Goal: Information Seeking & Learning: Learn about a topic

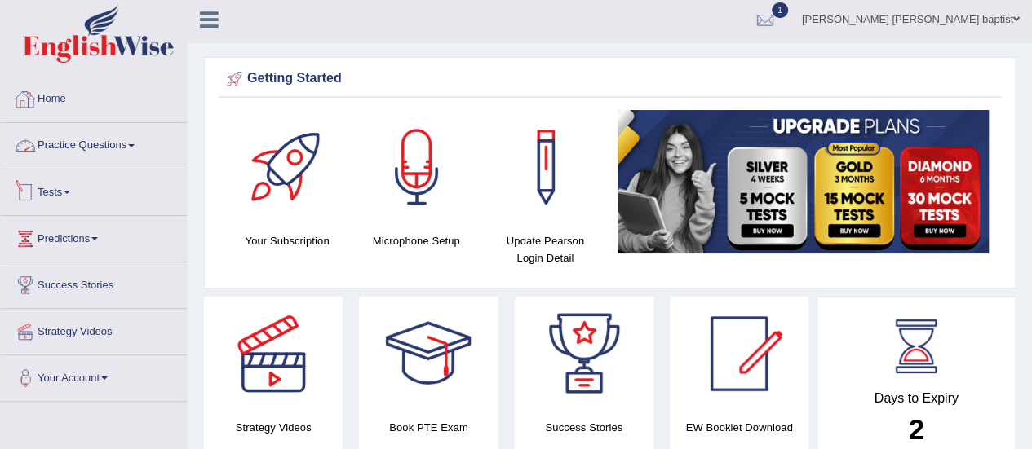
click at [72, 181] on link "Tests" at bounding box center [94, 190] width 186 height 41
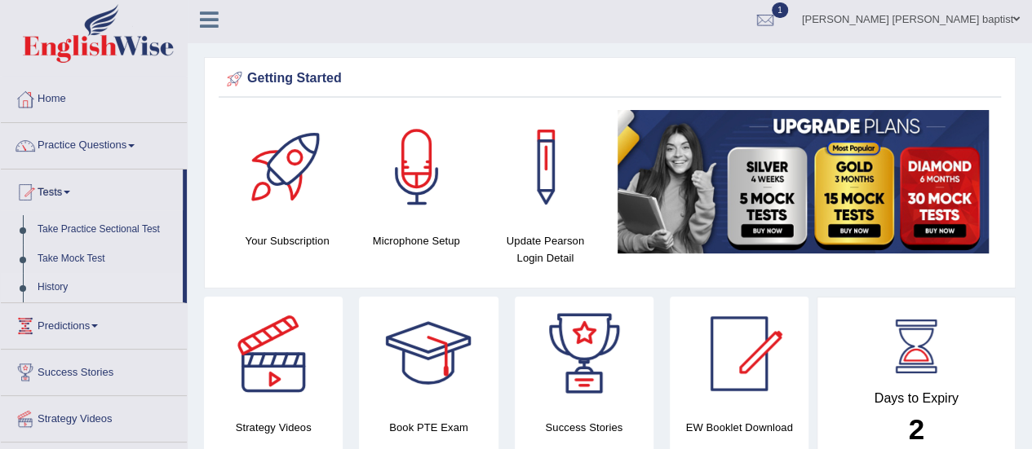
click at [57, 281] on link "History" at bounding box center [106, 287] width 153 height 29
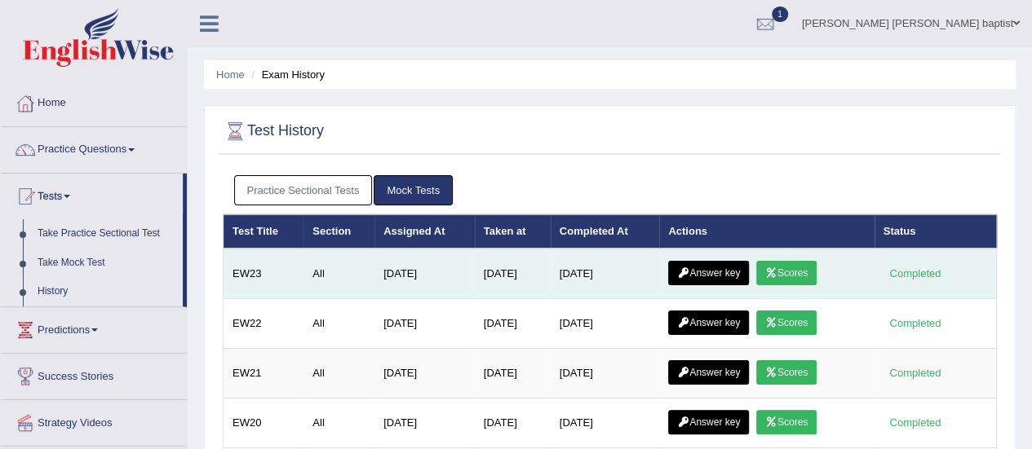
click at [816, 268] on link "Scores" at bounding box center [786, 273] width 60 height 24
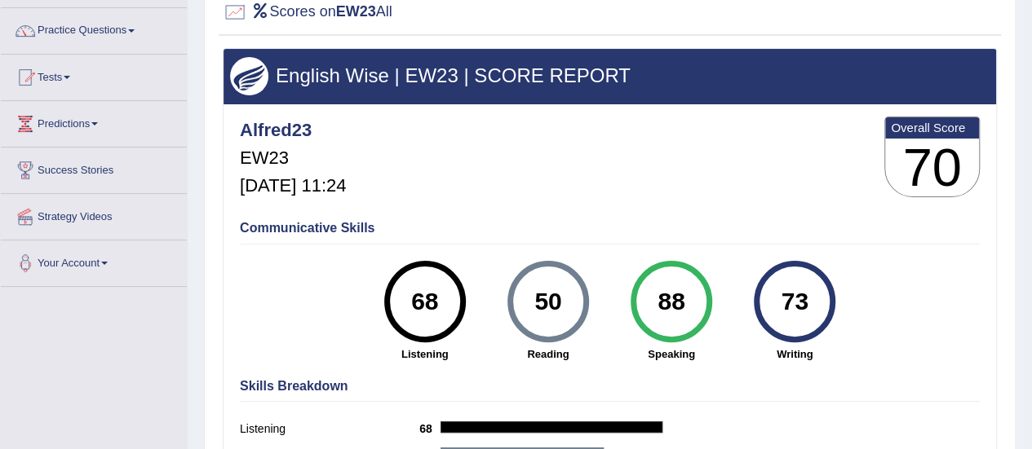
scroll to position [82, 0]
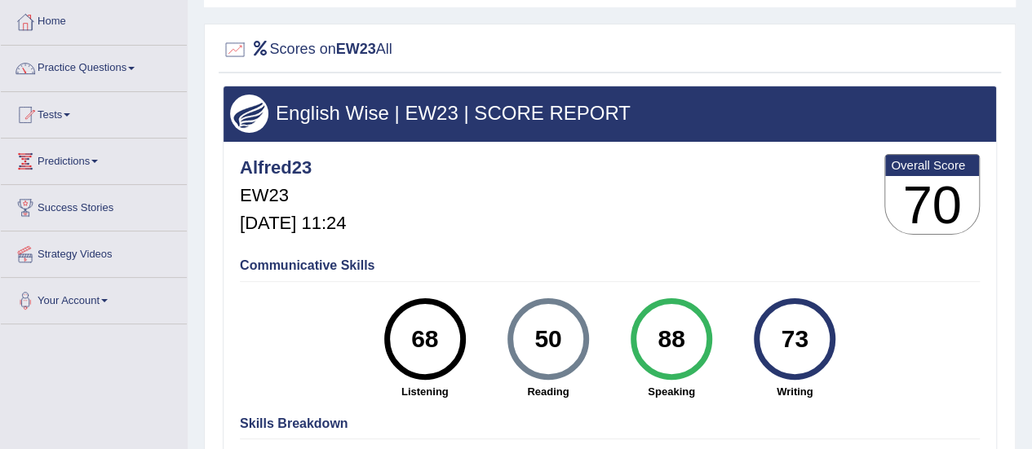
click at [75, 110] on link "Tests" at bounding box center [94, 112] width 186 height 41
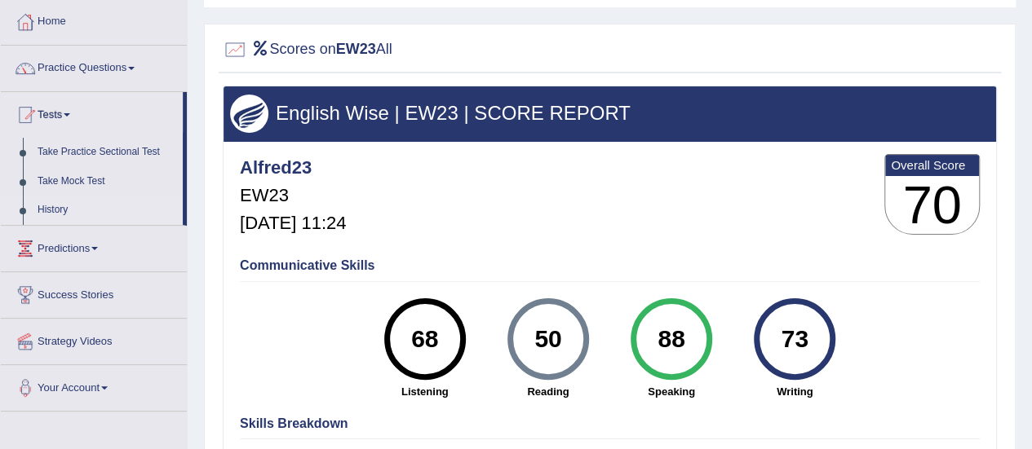
click at [41, 206] on link "History" at bounding box center [106, 210] width 153 height 29
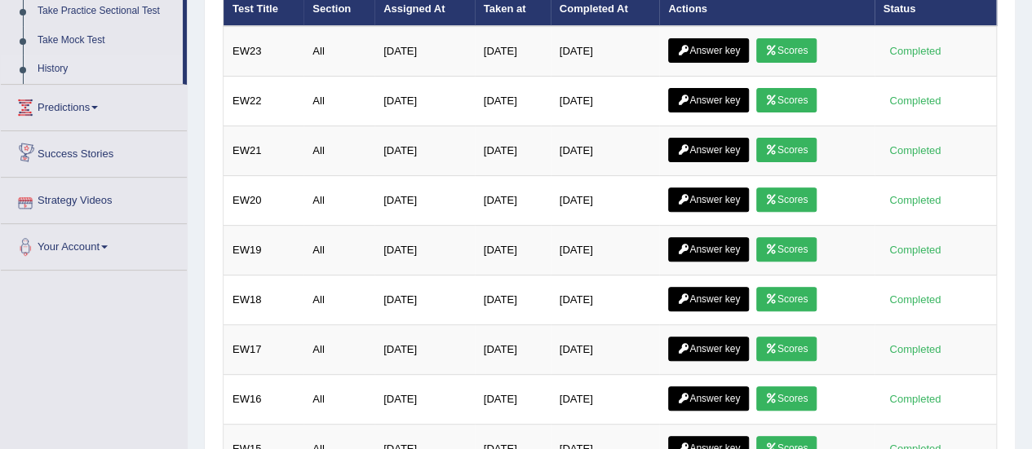
scroll to position [245, 0]
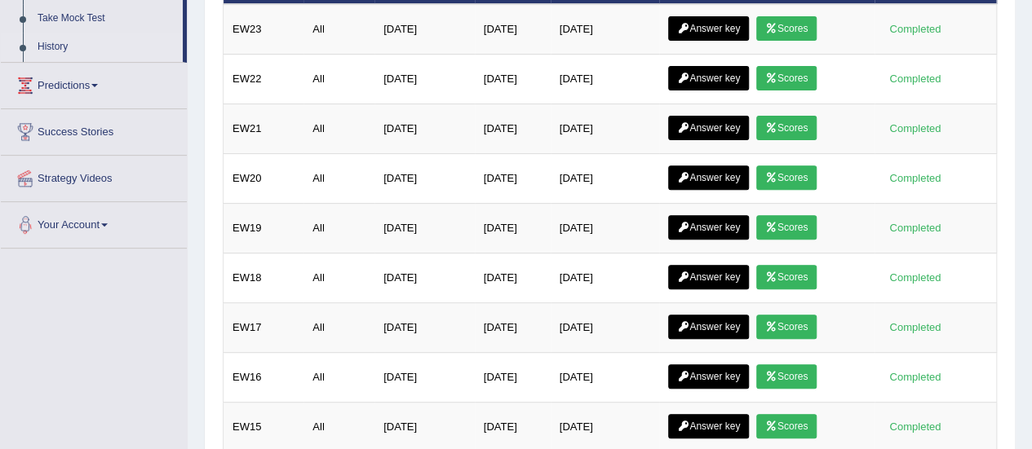
click at [104, 214] on link "Your Account" at bounding box center [94, 222] width 186 height 41
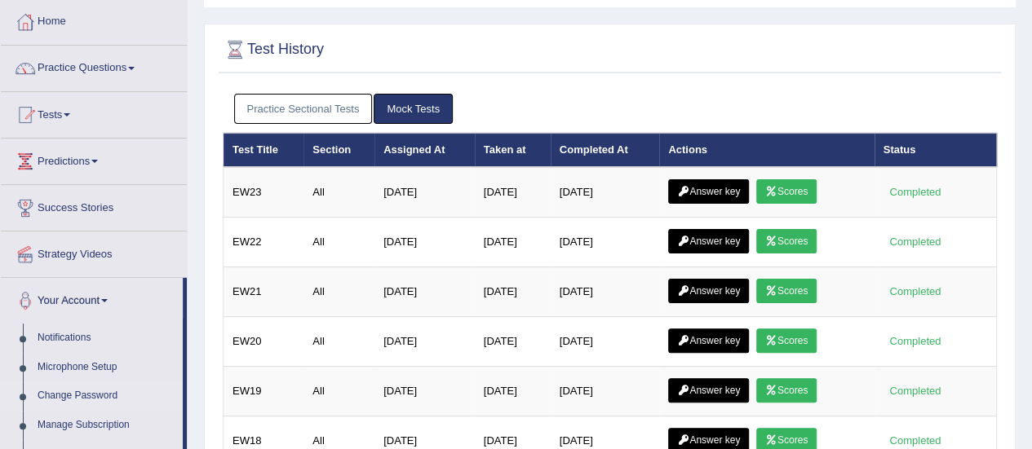
scroll to position [0, 0]
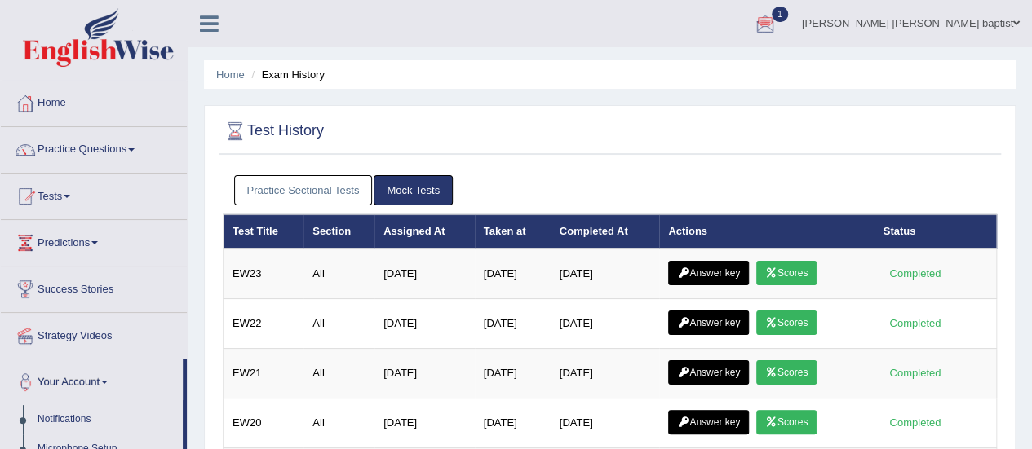
click at [777, 19] on div at bounding box center [765, 24] width 24 height 24
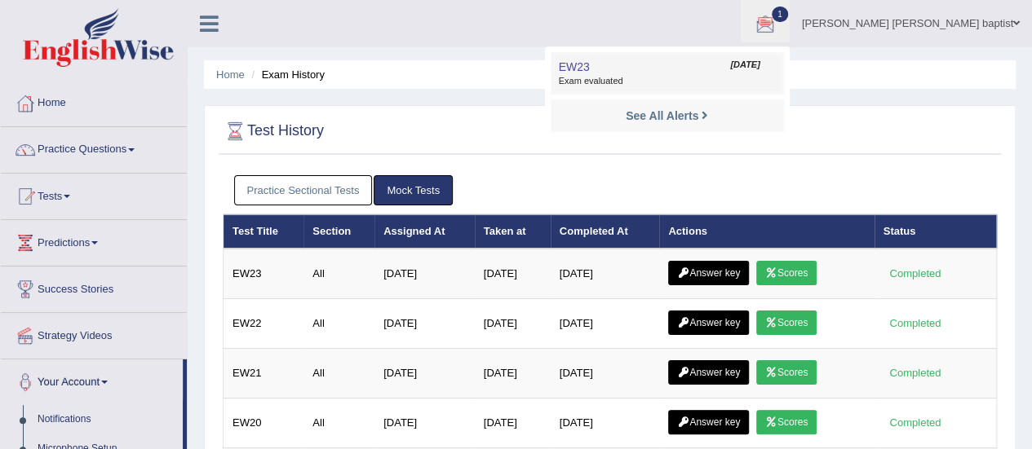
click at [727, 80] on span "Exam evaluated" at bounding box center [667, 81] width 217 height 13
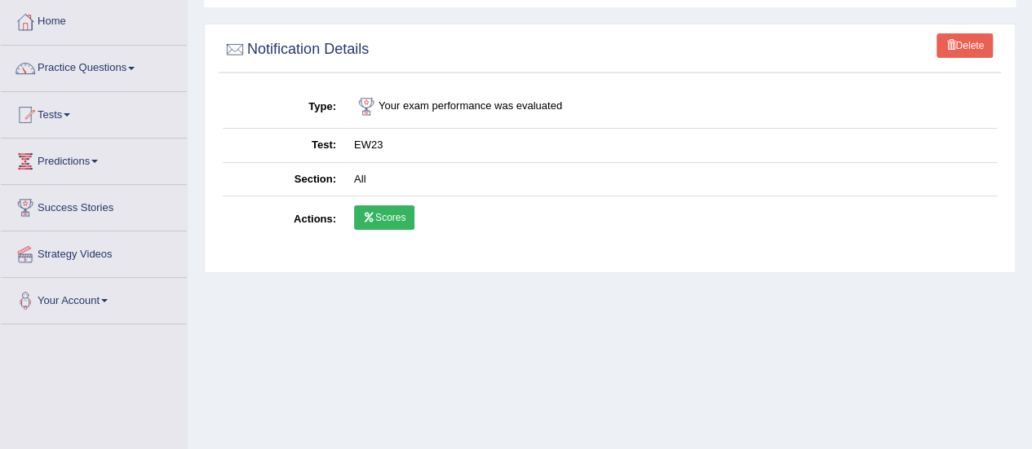
click at [395, 218] on link "Scores" at bounding box center [384, 218] width 60 height 24
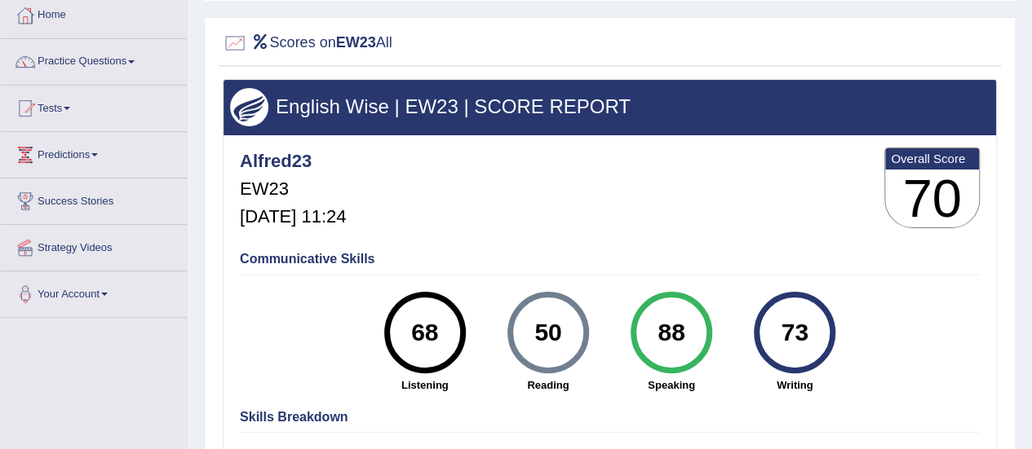
scroll to position [82, 0]
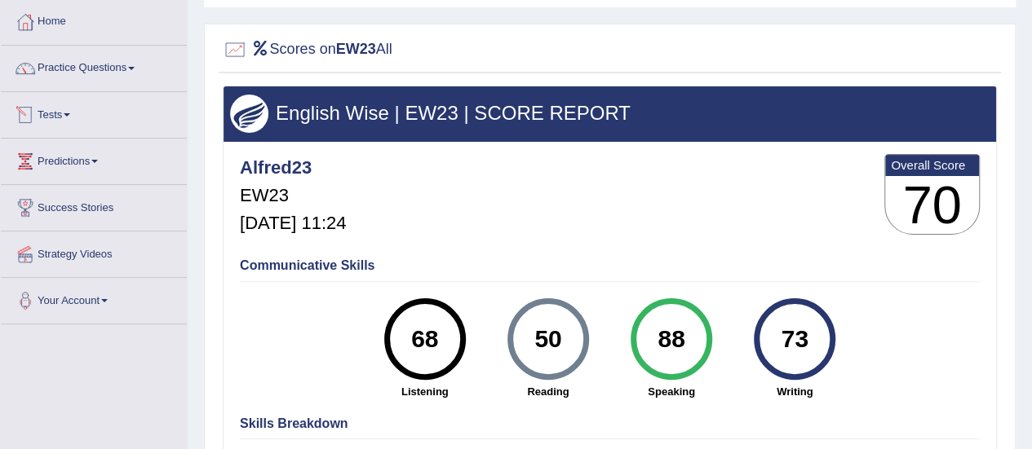
click at [58, 110] on link "Tests" at bounding box center [94, 112] width 186 height 41
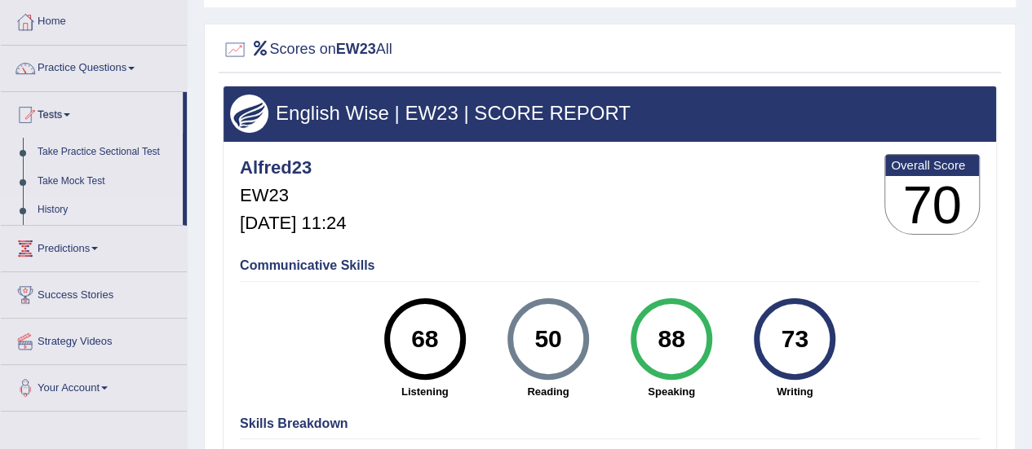
click at [52, 199] on link "History" at bounding box center [106, 210] width 153 height 29
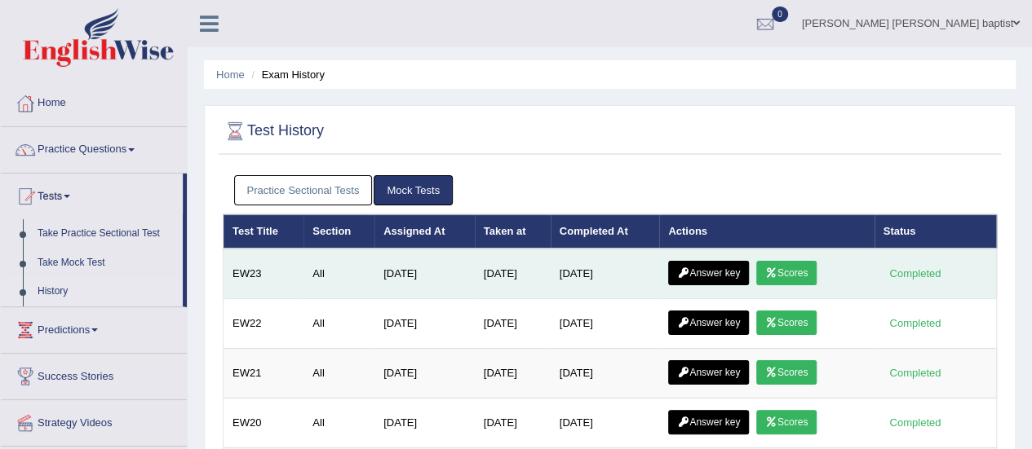
click at [714, 261] on link "Answer key" at bounding box center [708, 273] width 81 height 24
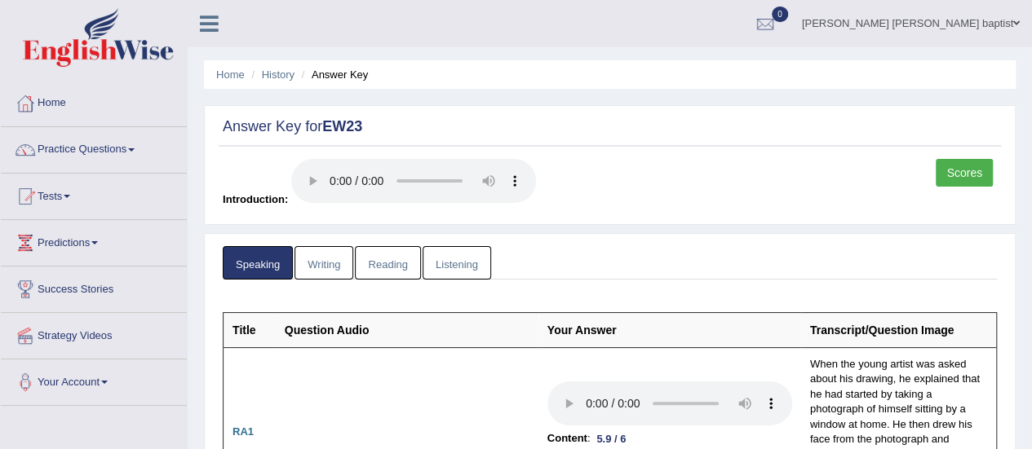
click at [338, 268] on link "Writing" at bounding box center [323, 262] width 59 height 33
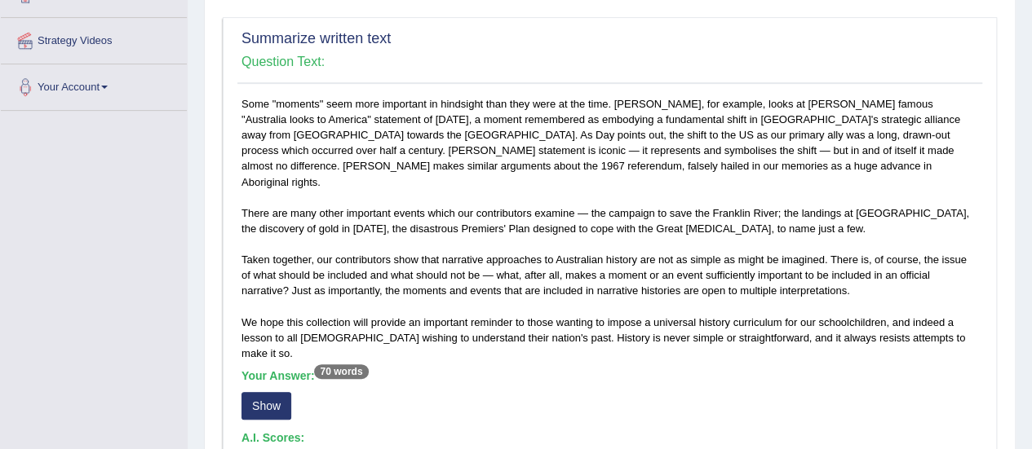
scroll to position [122, 0]
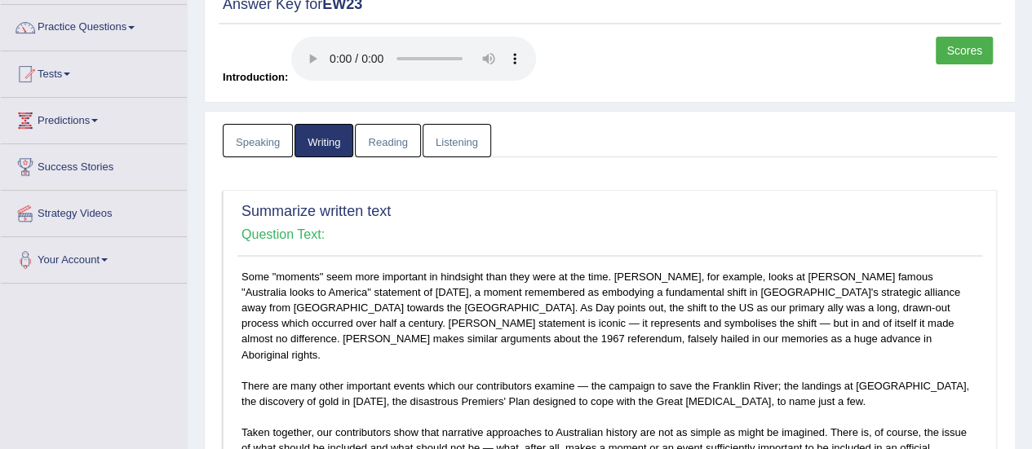
click at [393, 131] on link "Reading" at bounding box center [387, 140] width 65 height 33
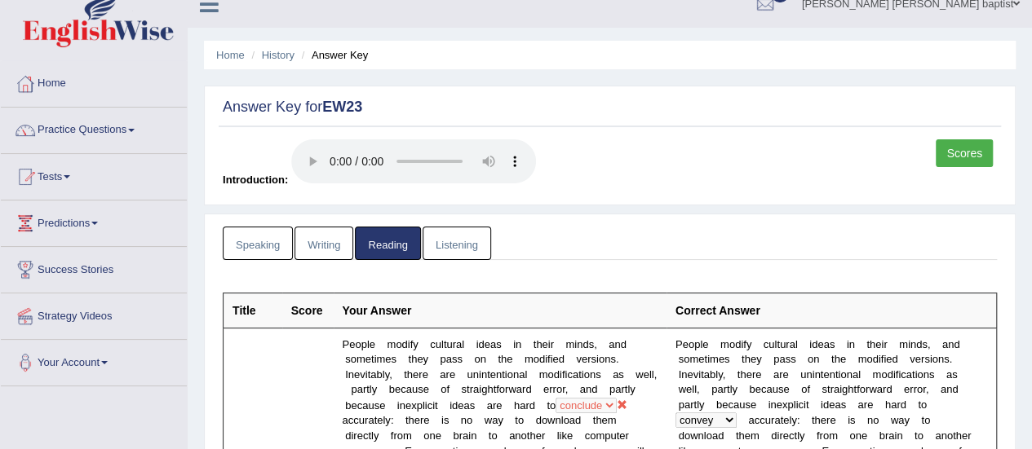
scroll to position [0, 0]
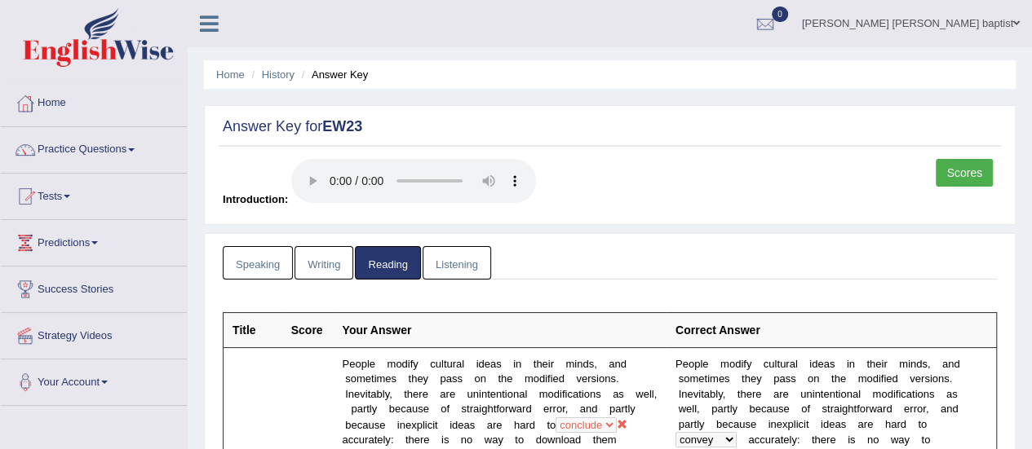
click at [444, 259] on link "Listening" at bounding box center [456, 262] width 69 height 33
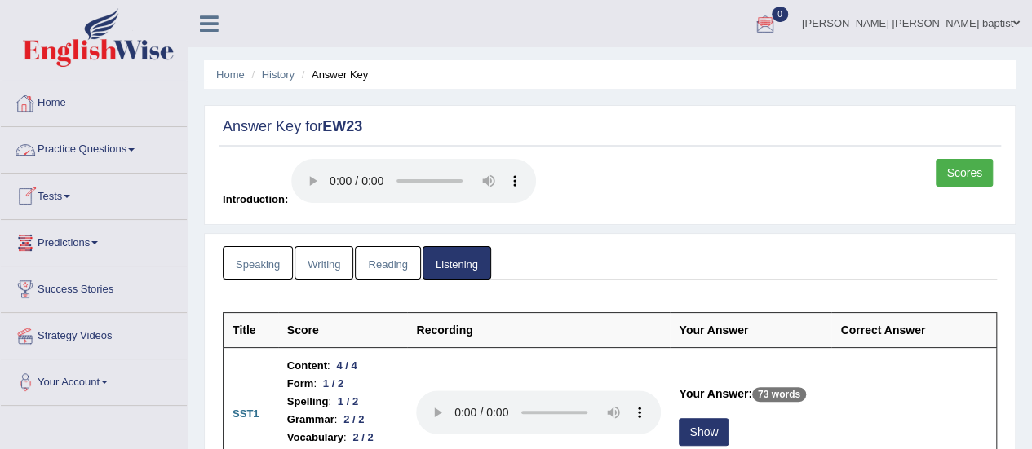
click at [135, 153] on link "Practice Questions" at bounding box center [94, 147] width 186 height 41
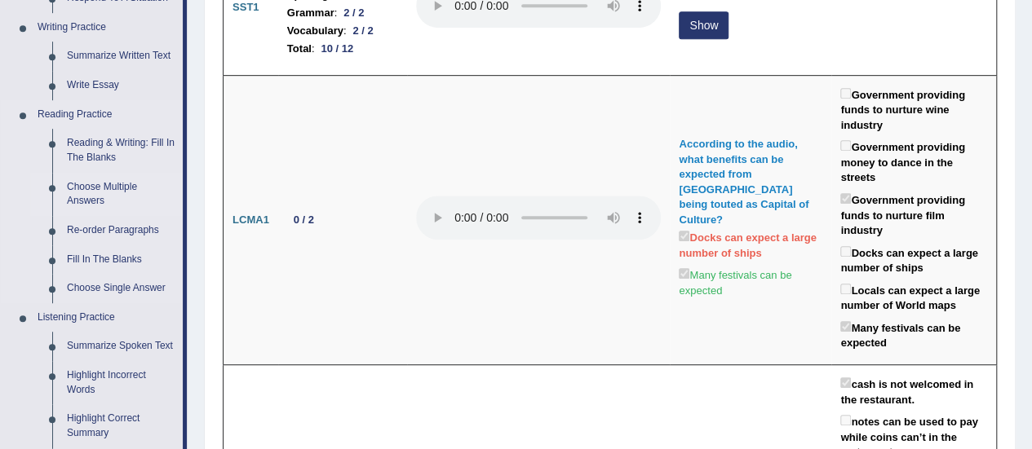
scroll to position [408, 0]
click at [105, 152] on link "Reading & Writing: Fill In The Blanks" at bounding box center [121, 149] width 123 height 43
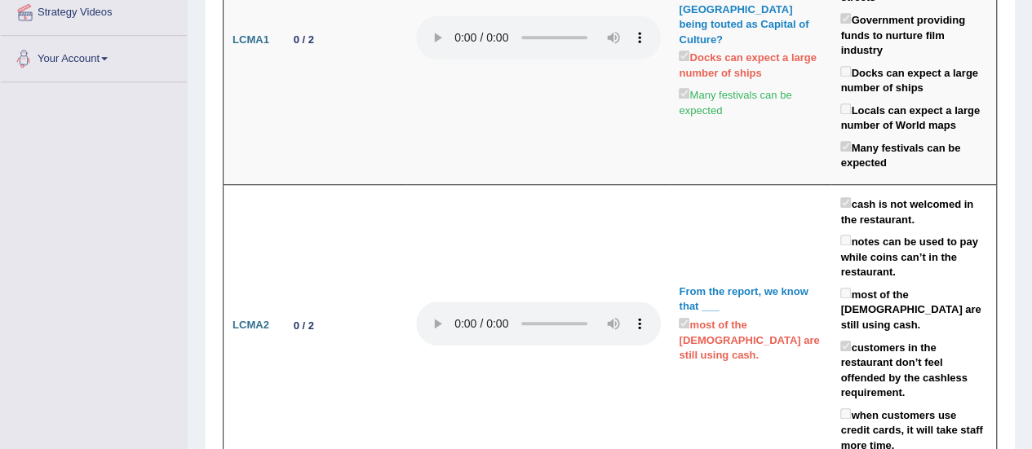
scroll to position [1258, 0]
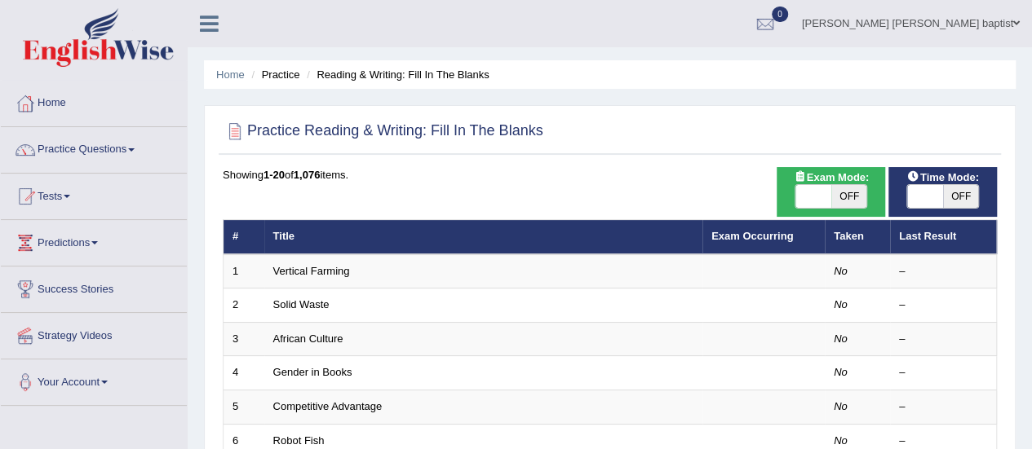
click at [967, 187] on span "OFF" at bounding box center [961, 196] width 36 height 23
checkbox input "true"
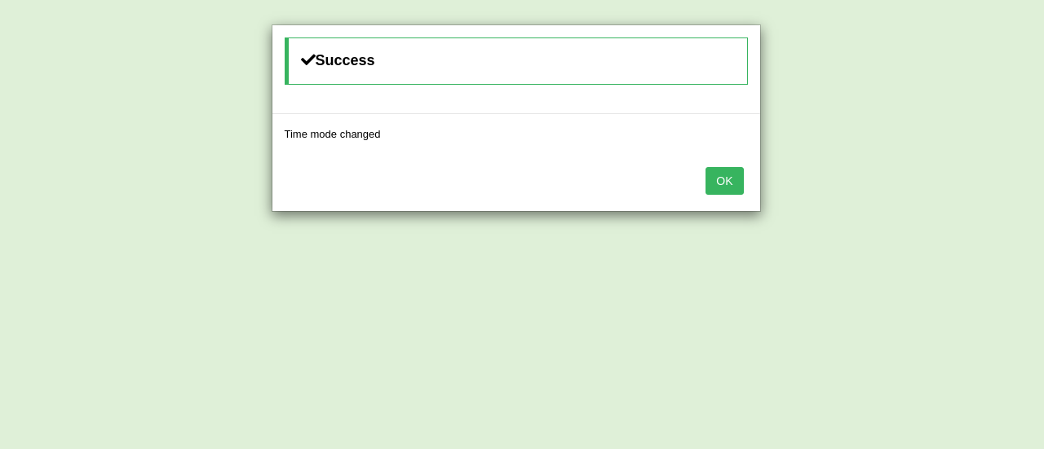
click at [725, 187] on button "OK" at bounding box center [724, 181] width 38 height 28
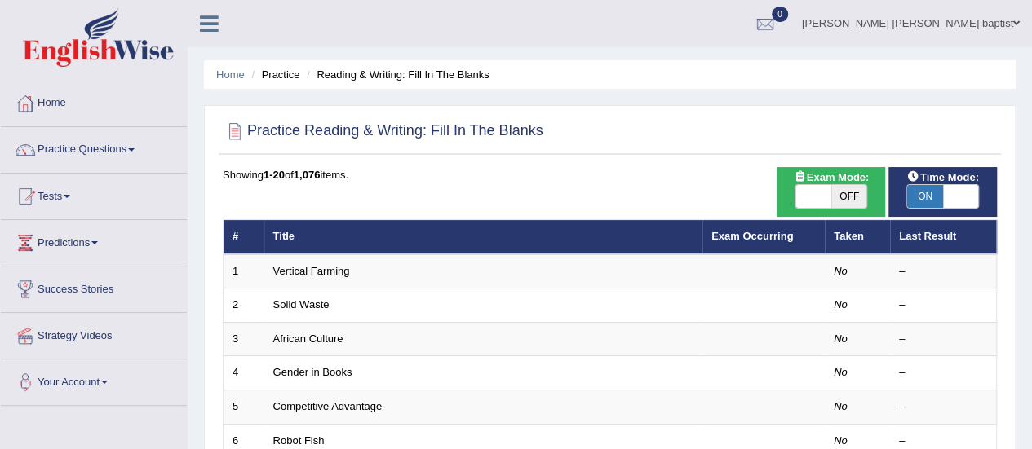
click at [846, 189] on span "OFF" at bounding box center [849, 196] width 36 height 23
checkbox input "true"
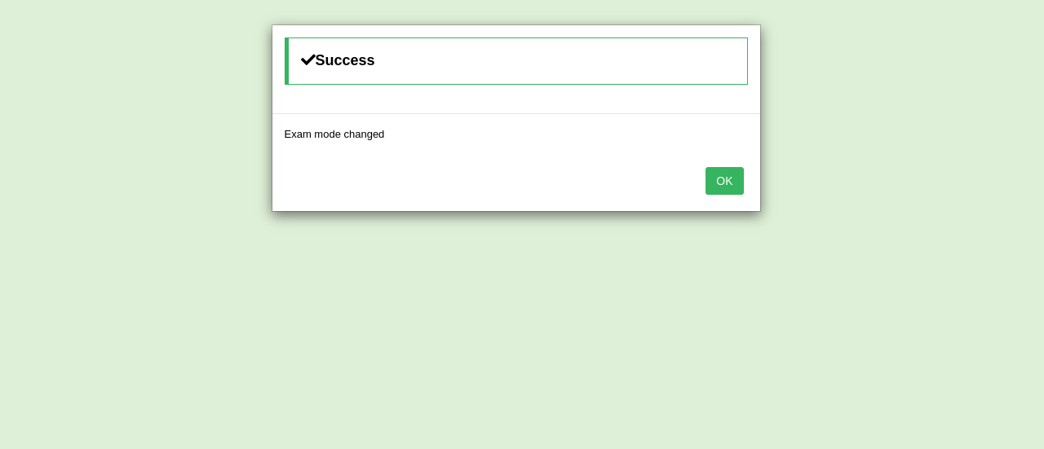
click at [729, 178] on button "OK" at bounding box center [724, 181] width 38 height 28
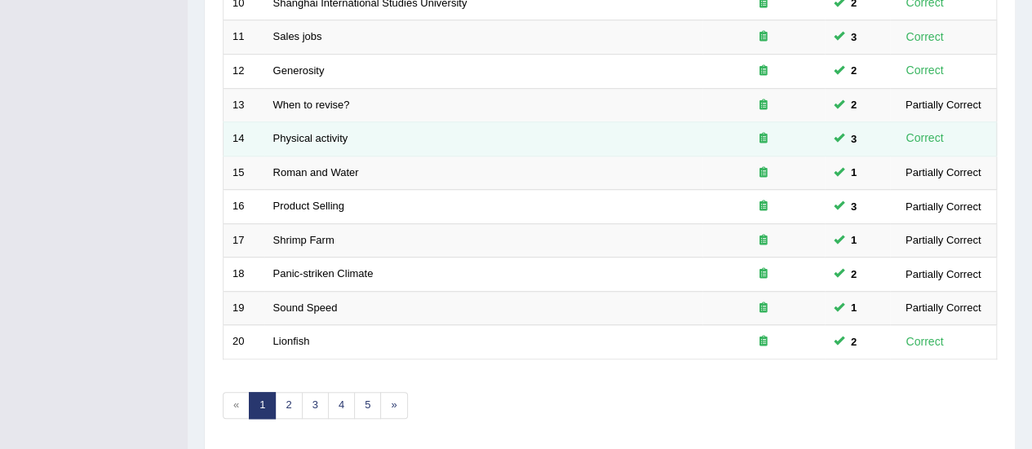
scroll to position [622, 0]
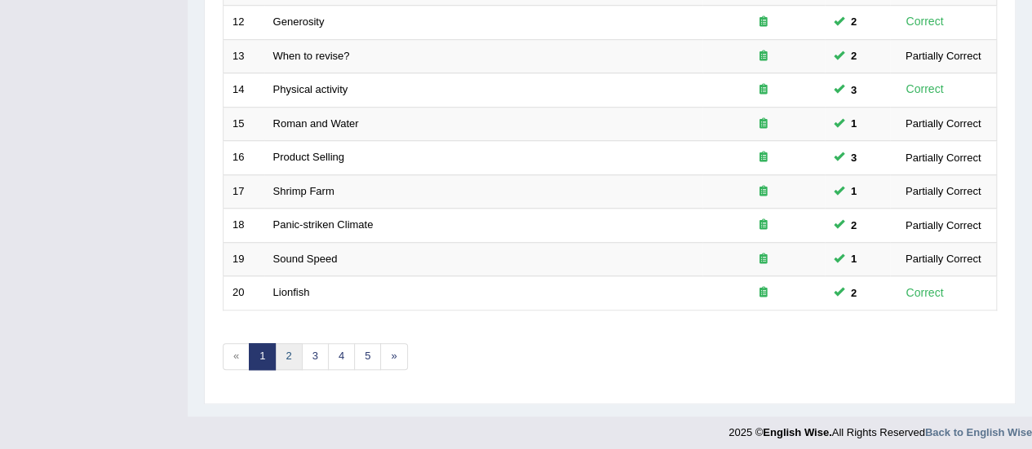
click at [290, 348] on link "2" at bounding box center [288, 356] width 27 height 27
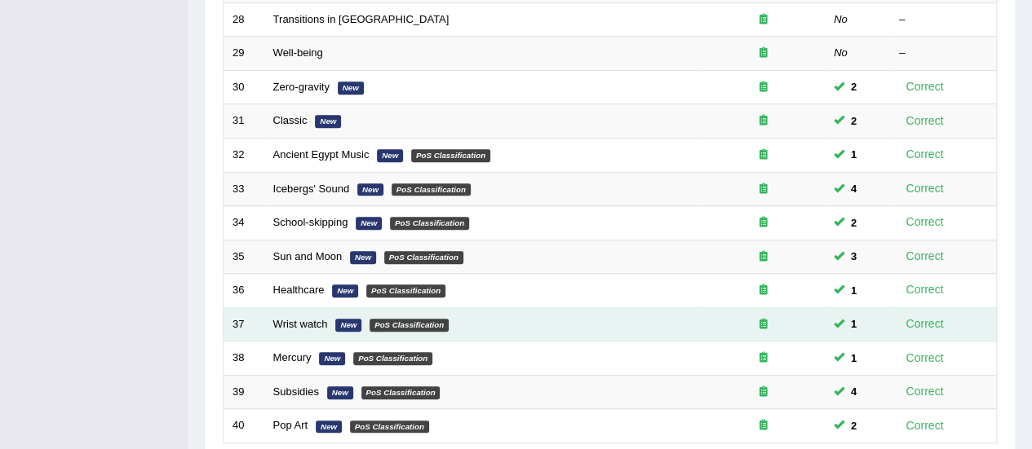
scroll to position [622, 0]
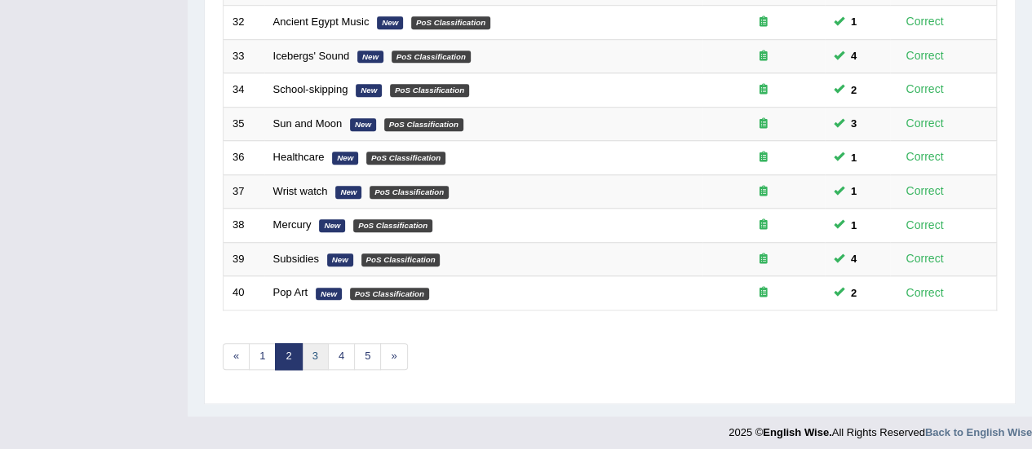
click at [315, 355] on link "3" at bounding box center [315, 356] width 27 height 27
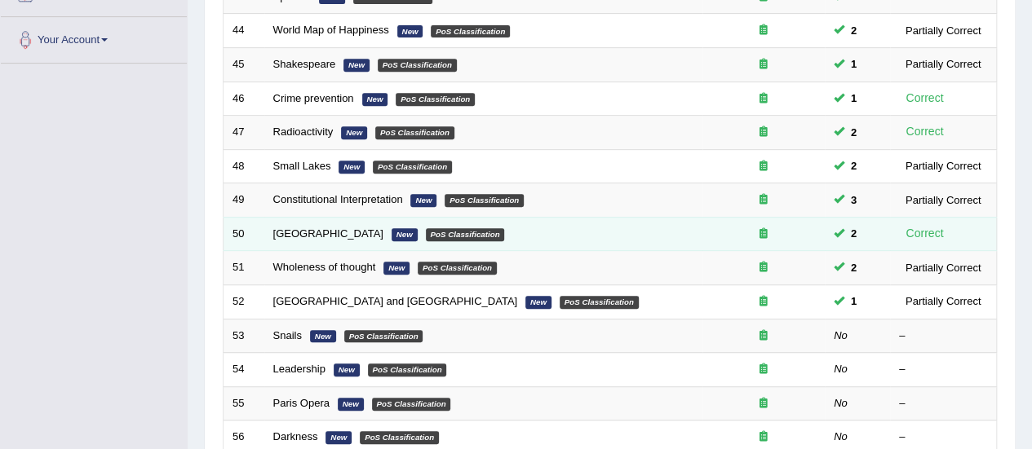
scroll to position [489, 0]
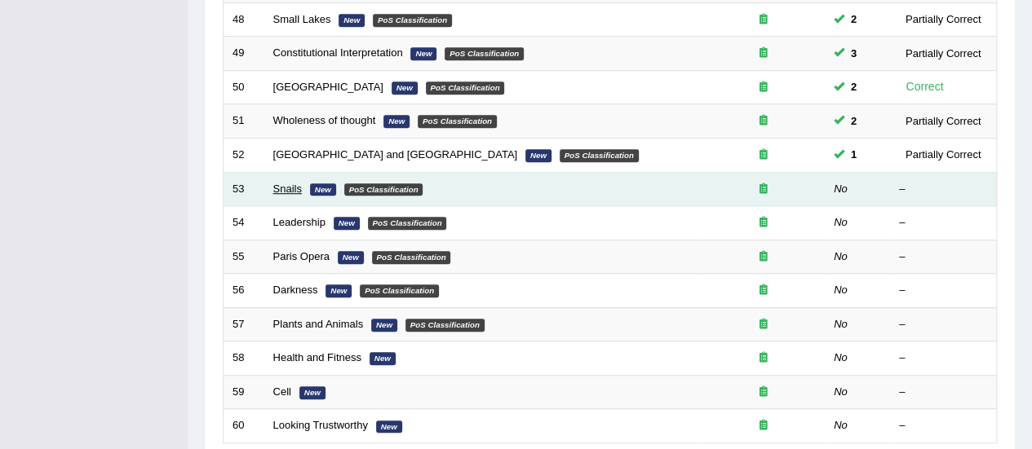
click at [292, 188] on link "Snails" at bounding box center [287, 189] width 29 height 12
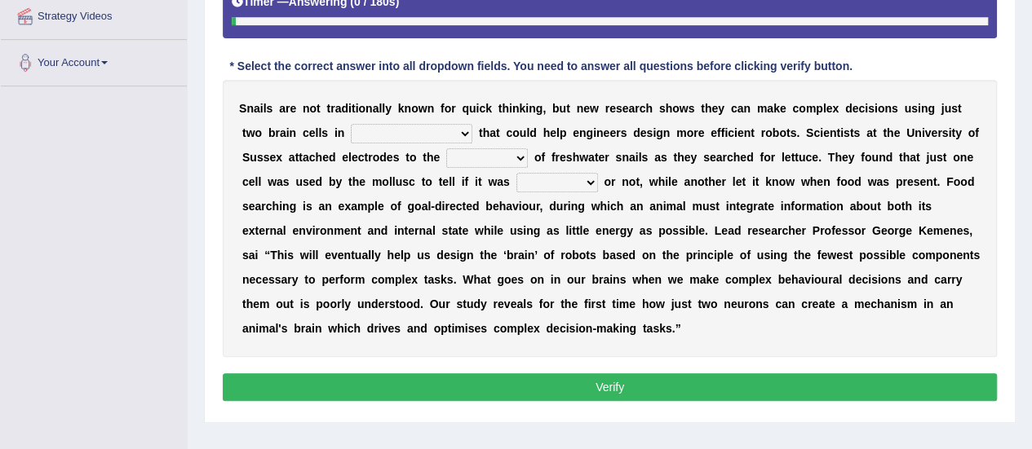
scroll to position [326, 0]
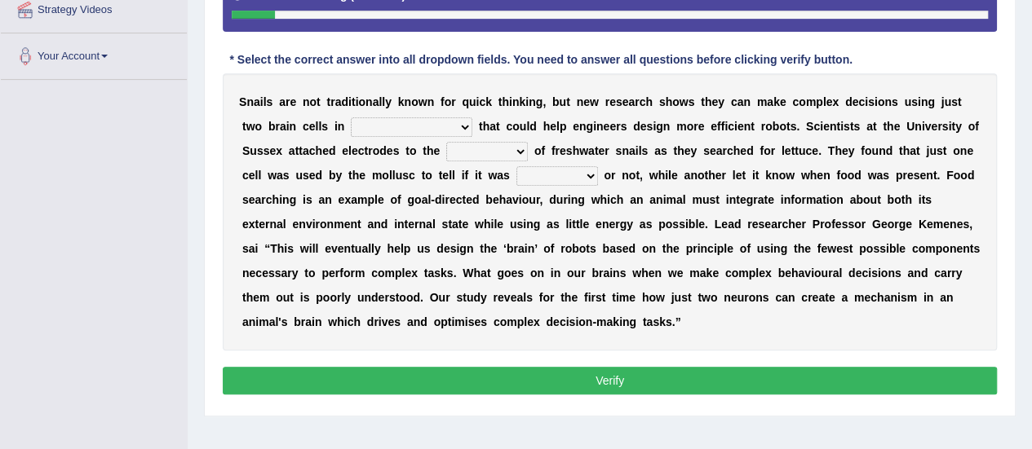
click at [443, 126] on select "decisions findings results recommendations" at bounding box center [412, 127] width 122 height 20
select select "findings"
click at [351, 117] on select "decisions findings results recommendations" at bounding box center [412, 127] width 122 height 20
click at [513, 152] on select "heads brains skulls top" at bounding box center [487, 152] width 82 height 20
select select "skulls"
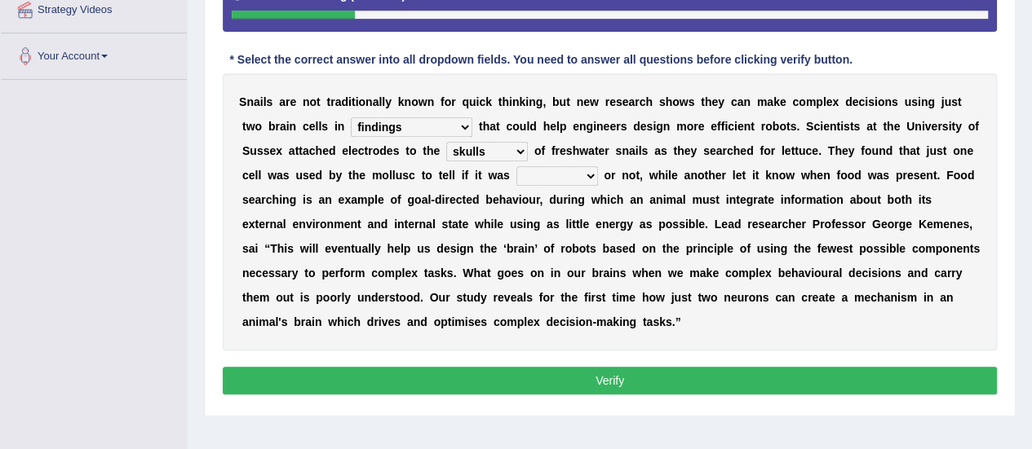
click at [446, 142] on select "heads brains skulls top" at bounding box center [487, 152] width 82 height 20
click at [511, 153] on select "heads brains skulls top" at bounding box center [487, 152] width 82 height 20
click at [446, 142] on select "heads brains skulls top" at bounding box center [487, 152] width 82 height 20
click at [586, 171] on select "empty hungry full satisfied" at bounding box center [557, 176] width 82 height 20
select select "full"
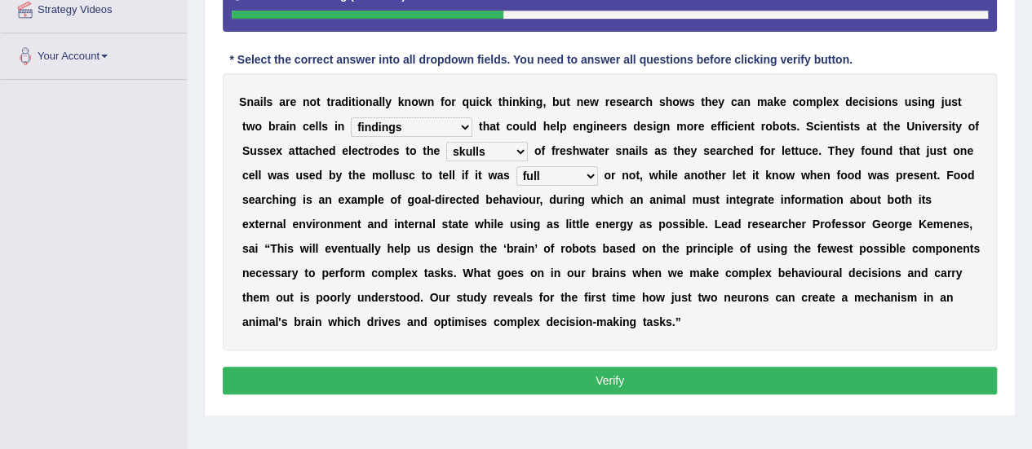
click at [516, 166] on select "empty hungry full satisfied" at bounding box center [557, 176] width 82 height 20
click at [599, 377] on button "Verify" at bounding box center [610, 381] width 774 height 28
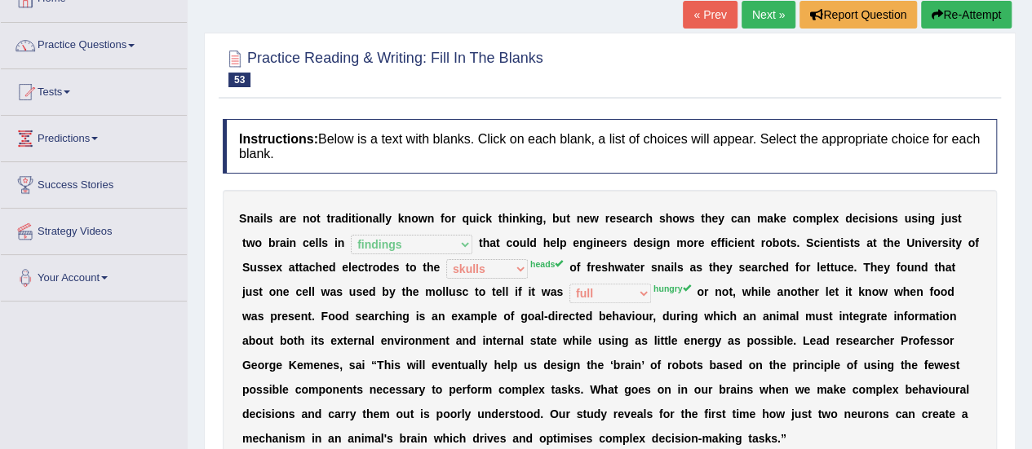
scroll to position [0, 0]
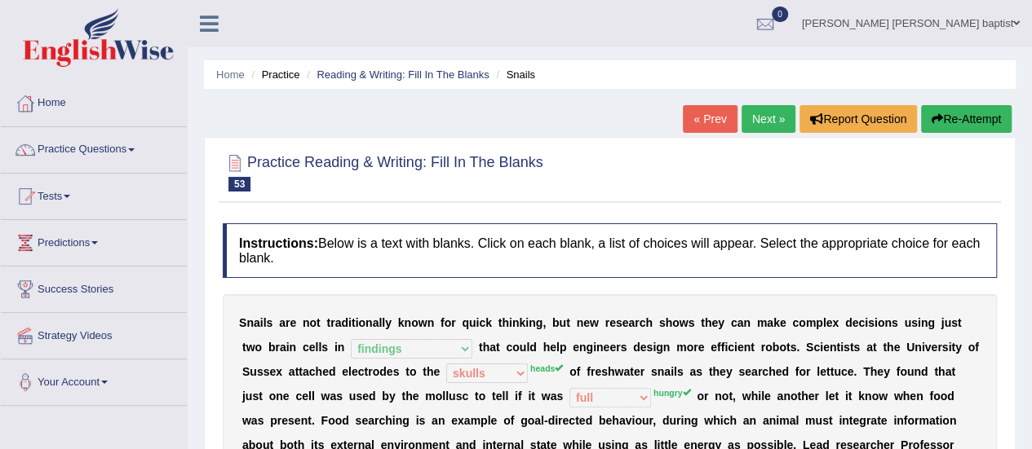
click at [973, 117] on button "Re-Attempt" at bounding box center [966, 119] width 91 height 28
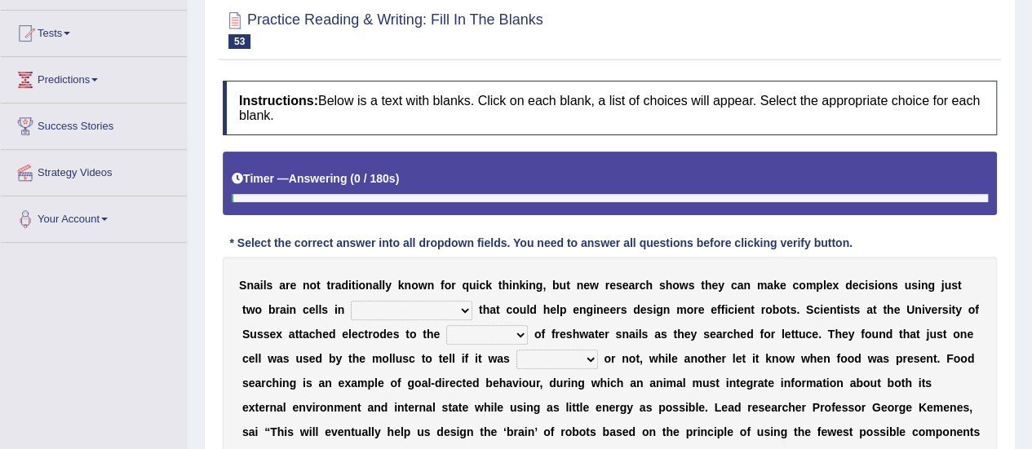
scroll to position [163, 0]
click at [463, 307] on select "decisions findings results recommendations" at bounding box center [412, 311] width 122 height 20
select select "findings"
click at [351, 301] on select "decisions findings results recommendations" at bounding box center [412, 311] width 122 height 20
click at [516, 339] on select "heads brains skulls top" at bounding box center [487, 335] width 82 height 20
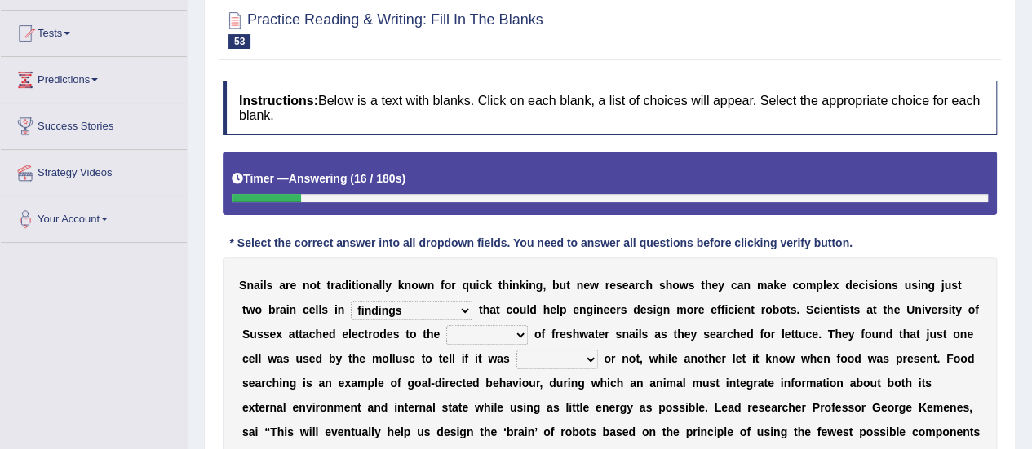
select select "heads"
click at [446, 325] on select "heads brains skulls top" at bounding box center [487, 335] width 82 height 20
click at [584, 352] on select "empty hungry full satisfied" at bounding box center [557, 360] width 82 height 20
select select "hungry"
click at [516, 350] on select "empty hungry full satisfied" at bounding box center [557, 360] width 82 height 20
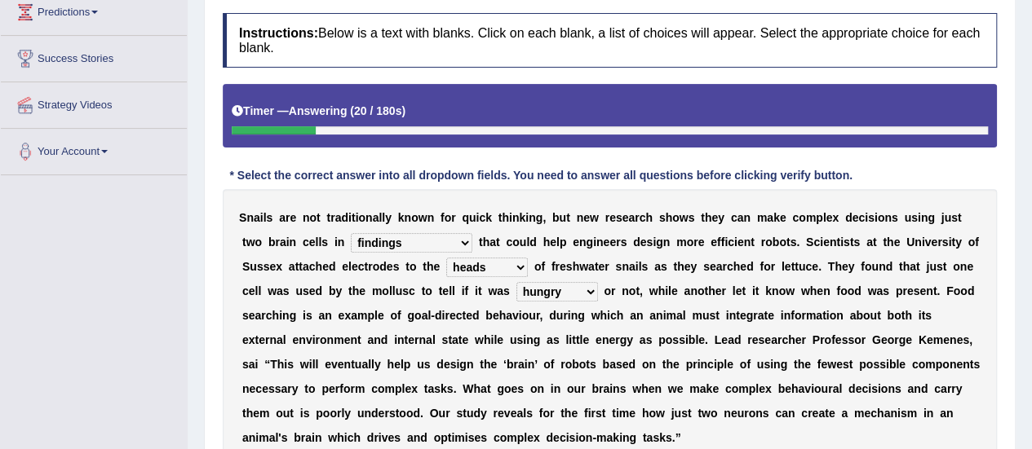
scroll to position [326, 0]
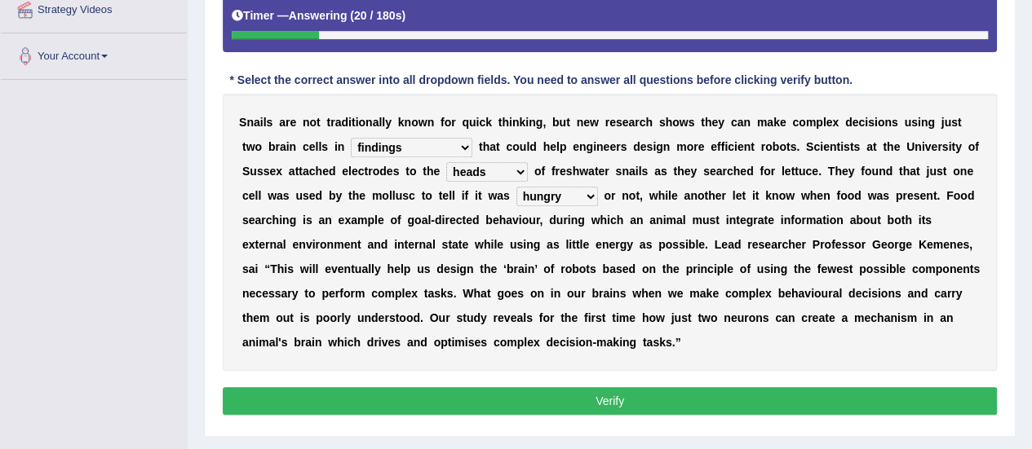
click at [610, 399] on button "Verify" at bounding box center [610, 401] width 774 height 28
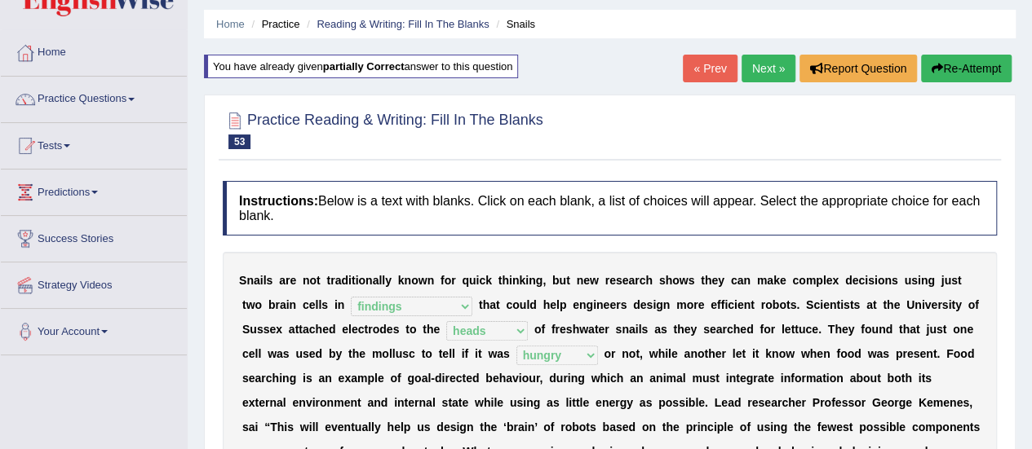
scroll to position [0, 0]
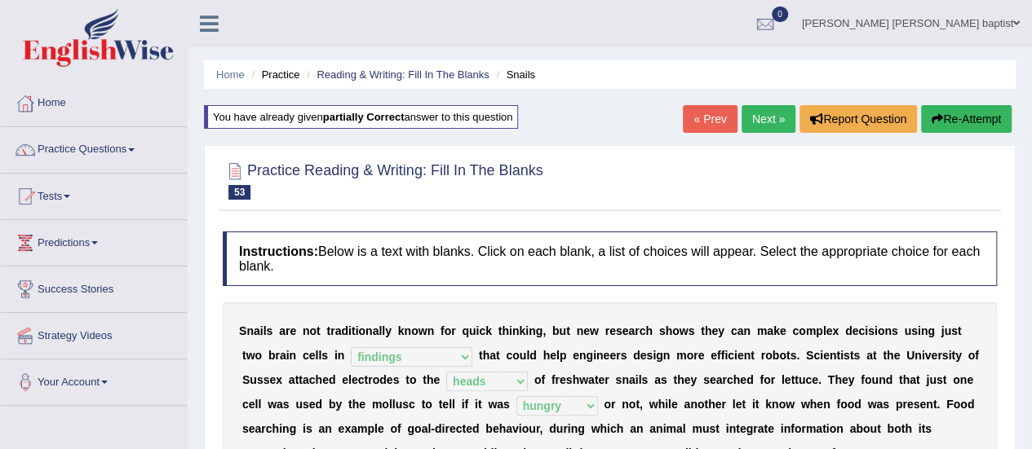
click at [769, 126] on link "Next »" at bounding box center [768, 119] width 54 height 28
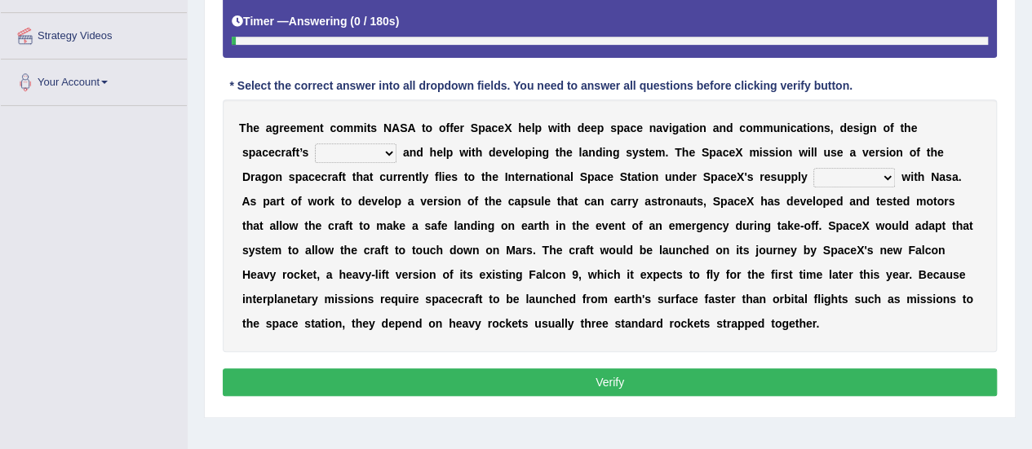
scroll to position [326, 0]
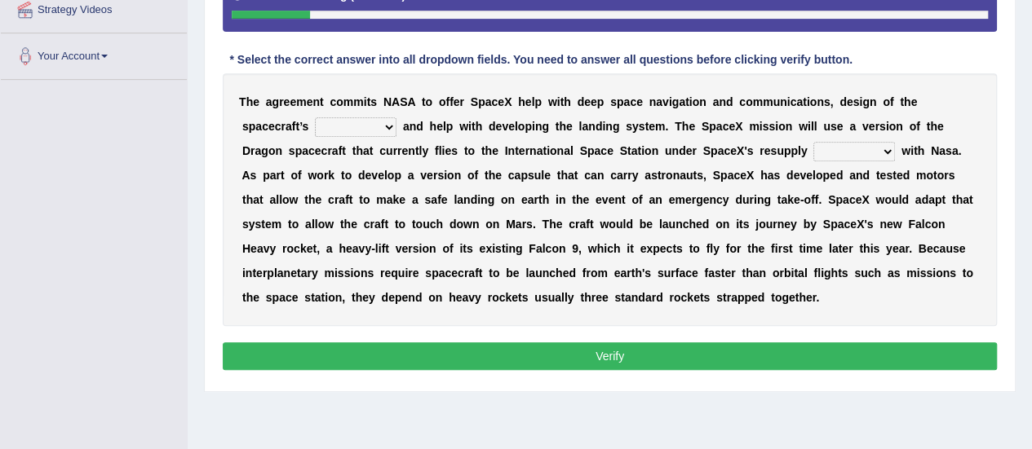
click at [388, 128] on select "line path track trajectory" at bounding box center [356, 127] width 82 height 20
select select "track"
click at [315, 117] on select "line path track trajectory" at bounding box center [356, 127] width 82 height 20
click at [882, 153] on select "contracts deals connect relate" at bounding box center [854, 152] width 82 height 20
select select "contracts"
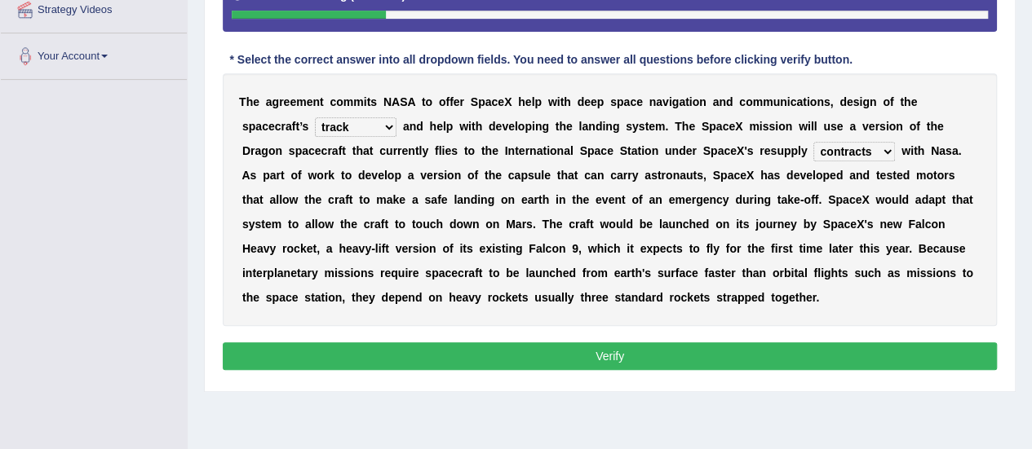
click at [813, 142] on select "contracts deals connect relate" at bounding box center [854, 152] width 82 height 20
click at [597, 343] on button "Verify" at bounding box center [610, 357] width 774 height 28
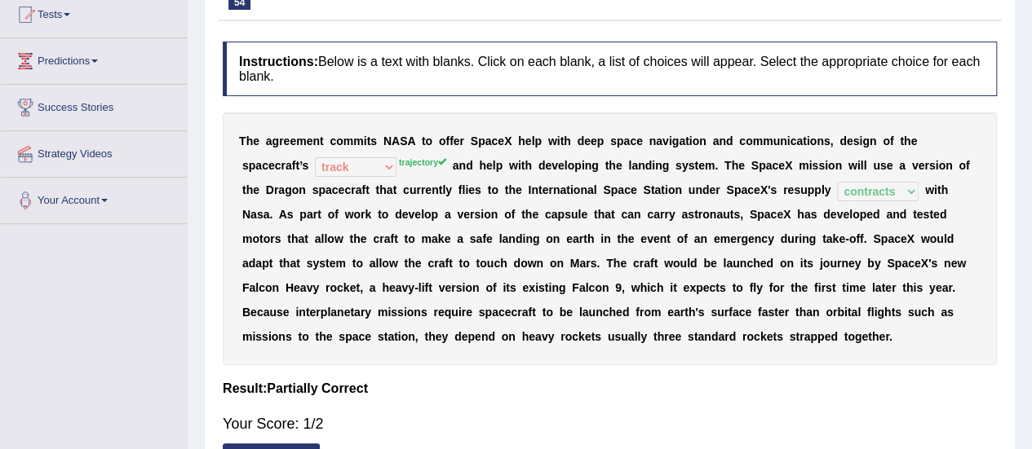
scroll to position [82, 0]
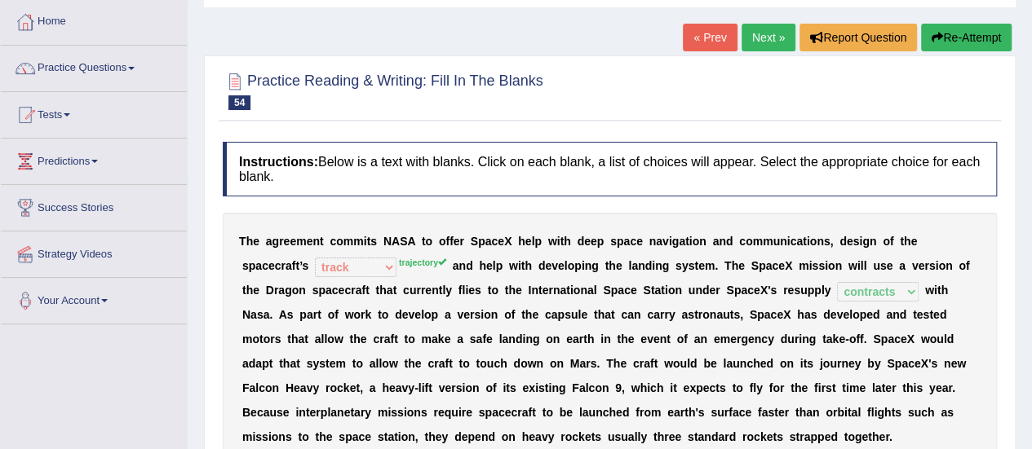
click at [967, 28] on button "Re-Attempt" at bounding box center [966, 38] width 91 height 28
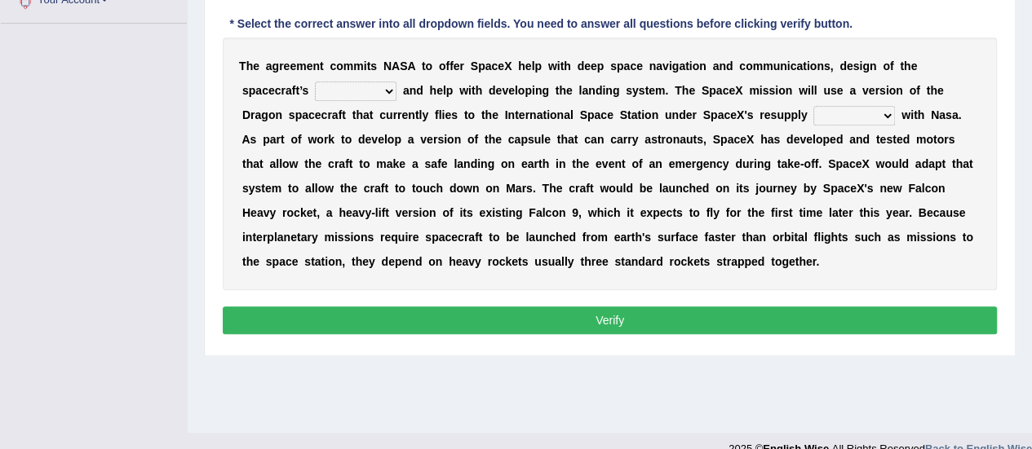
click at [390, 89] on select "line path track trajectory" at bounding box center [356, 92] width 82 height 20
select select "trajectory"
click at [315, 82] on select "line path track trajectory" at bounding box center [356, 92] width 82 height 20
drag, startPoint x: 882, startPoint y: 112, endPoint x: 874, endPoint y: 113, distance: 8.3
click at [874, 113] on select "contracts deals connect relate" at bounding box center [854, 116] width 82 height 20
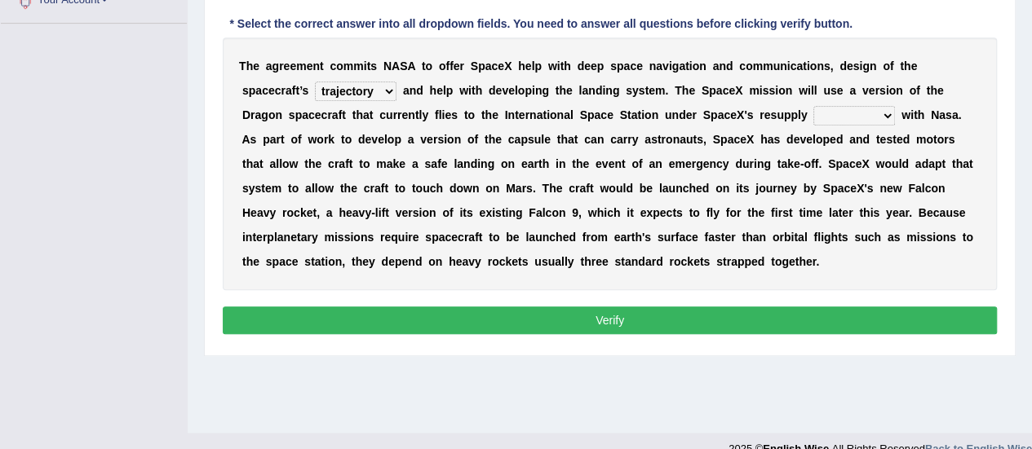
select select "contracts"
click at [813, 106] on select "contracts deals connect relate" at bounding box center [854, 116] width 82 height 20
click at [612, 320] on button "Verify" at bounding box center [610, 321] width 774 height 28
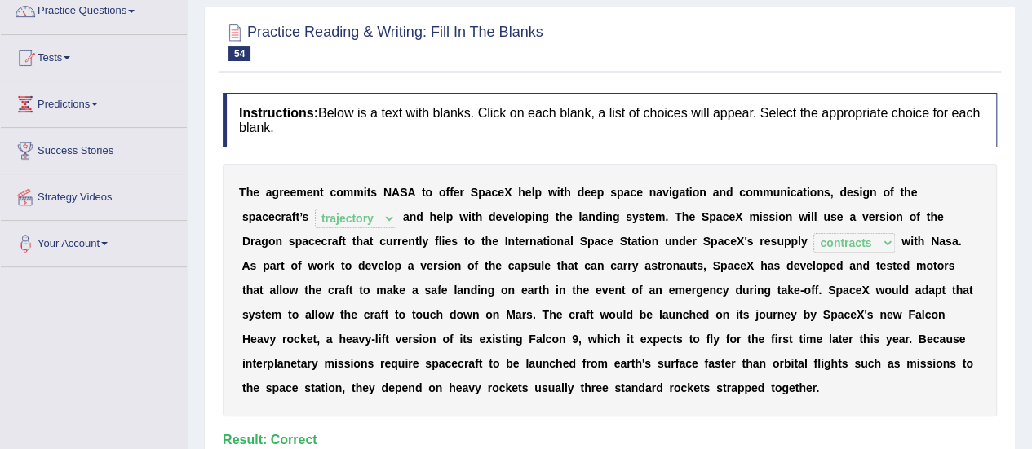
scroll to position [56, 0]
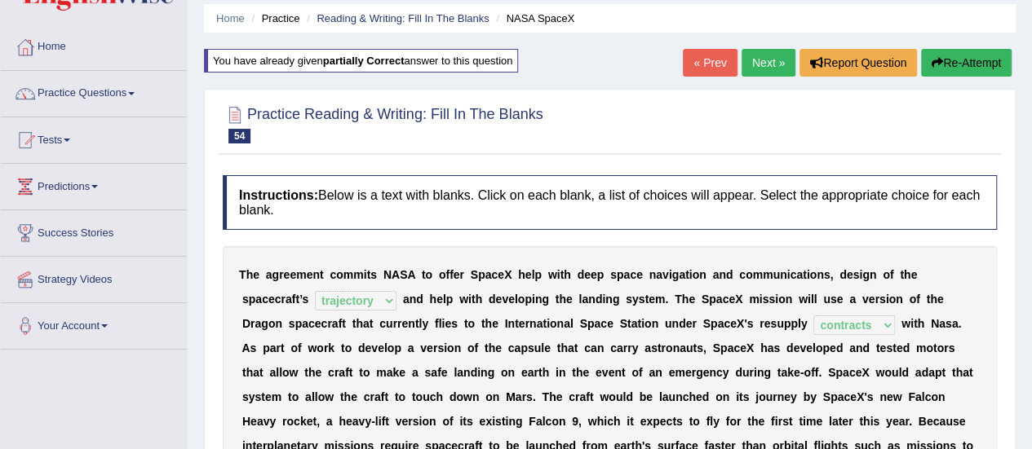
click at [773, 63] on link "Next »" at bounding box center [768, 63] width 54 height 28
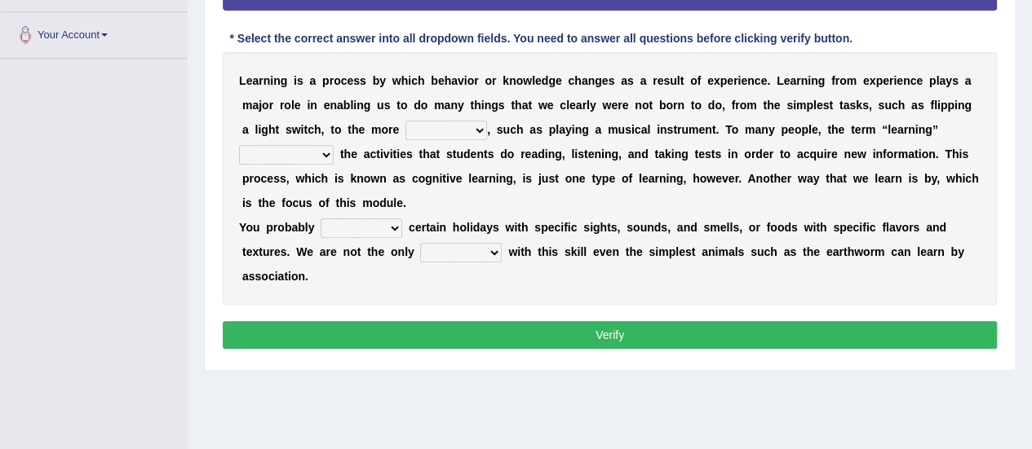
click at [475, 131] on select "compound complex composite manifold" at bounding box center [446, 131] width 82 height 20
select select "complex"
click at [405, 121] on select "compound complex composite manifold" at bounding box center [446, 131] width 82 height 20
click at [320, 159] on select "signify was signified signifies signified" at bounding box center [286, 155] width 95 height 20
select select "signifies"
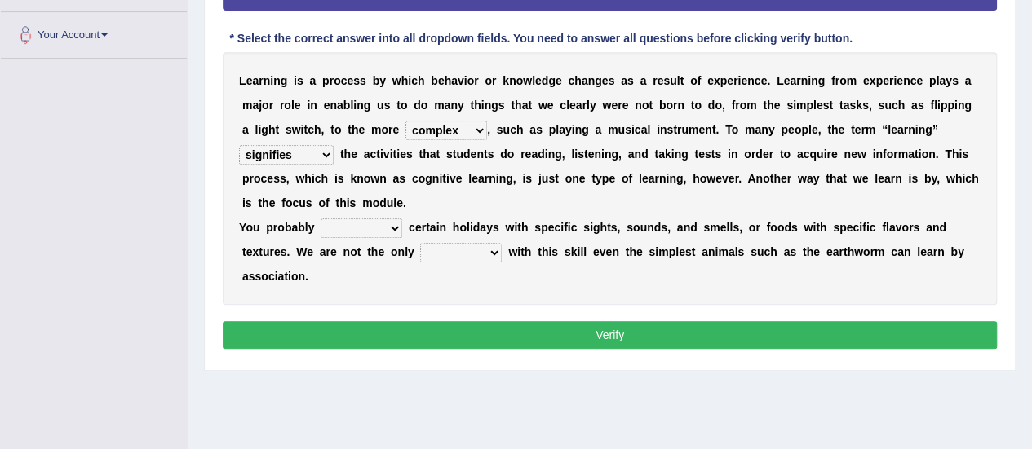
click at [239, 145] on select "signify was signified signifies signified" at bounding box center [286, 155] width 95 height 20
click at [396, 229] on select "league mix associate identify" at bounding box center [362, 229] width 82 height 20
select select "associate"
click at [321, 219] on select "league mix associate identify" at bounding box center [362, 229] width 82 height 20
click at [483, 256] on select "class types categories species" at bounding box center [461, 253] width 82 height 20
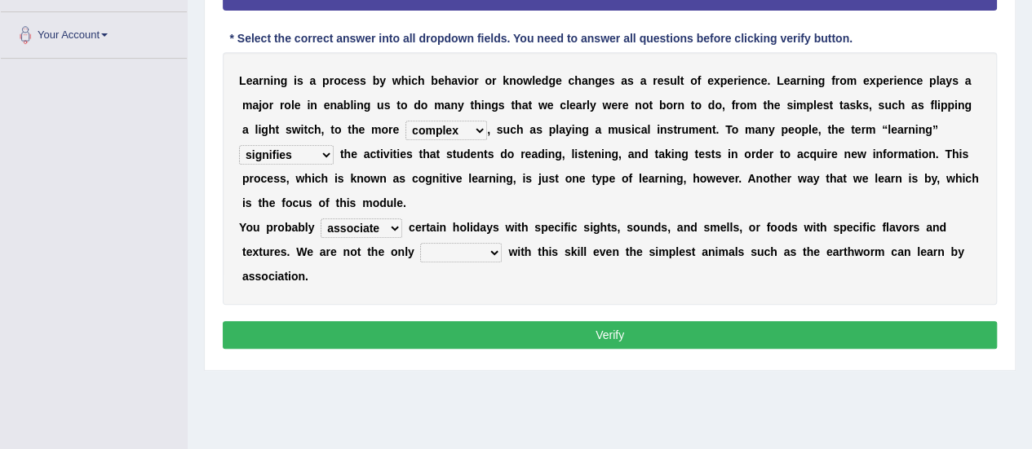
select select "species"
click at [420, 243] on select "class types categories species" at bounding box center [461, 253] width 82 height 20
click at [517, 333] on button "Verify" at bounding box center [610, 335] width 774 height 28
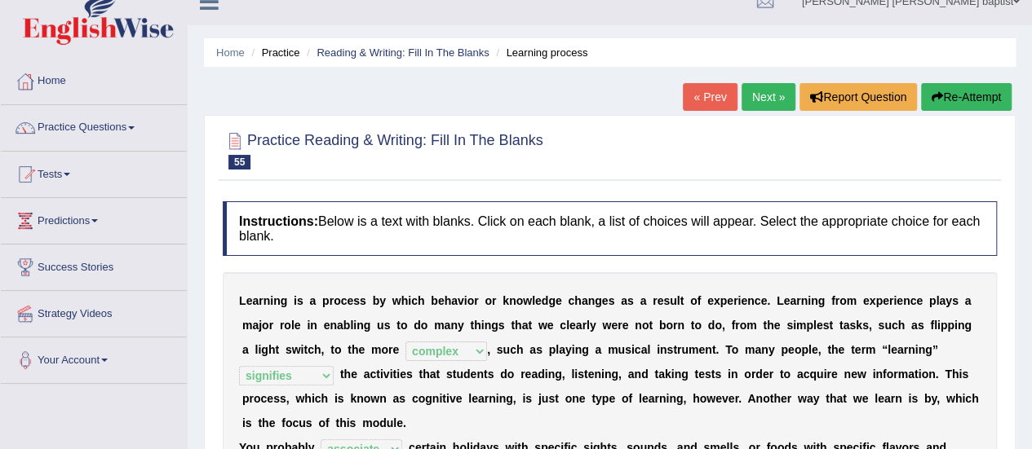
scroll to position [21, 0]
click at [745, 95] on link "Next »" at bounding box center [768, 98] width 54 height 28
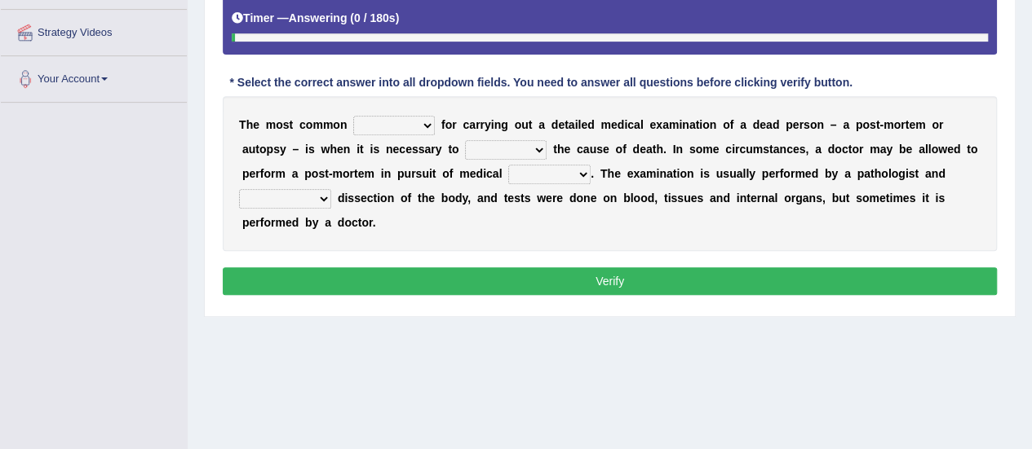
scroll to position [326, 0]
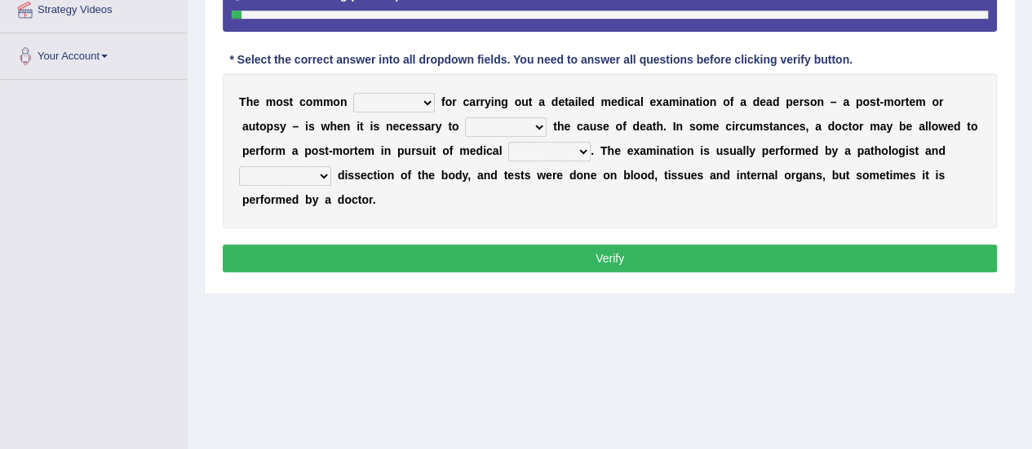
click at [427, 96] on select "reason root point issue" at bounding box center [394, 103] width 82 height 20
select select "issue"
click at [353, 93] on select "reason root point issue" at bounding box center [394, 103] width 82 height 20
click at [533, 128] on select "establish create form inaugurate" at bounding box center [506, 127] width 82 height 20
select select "establish"
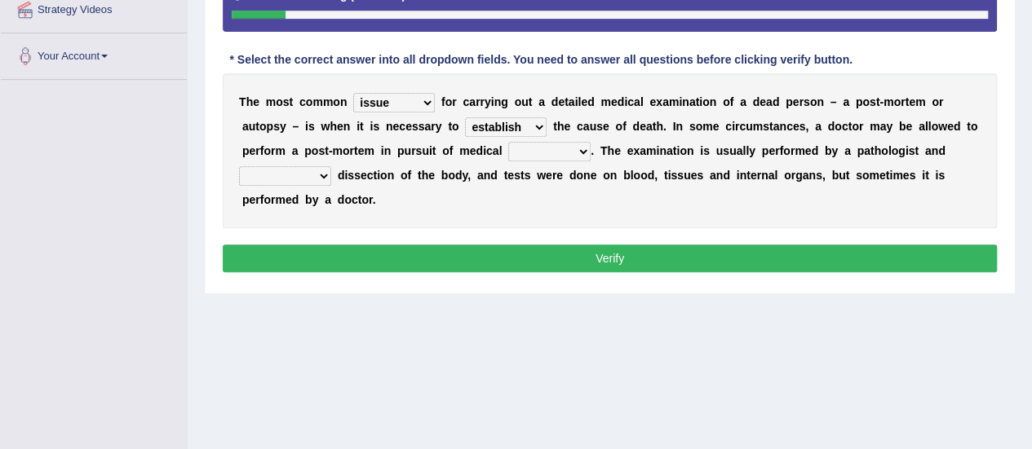
click at [465, 117] on select "establish create form inaugurate" at bounding box center [506, 127] width 82 height 20
click at [569, 150] on select "point theory knowledge system" at bounding box center [549, 152] width 82 height 20
select select "knowledge"
click at [508, 142] on select "point theory knowledge system" at bounding box center [549, 152] width 82 height 20
click at [321, 177] on select "requires entails involves necessitates" at bounding box center [285, 176] width 92 height 20
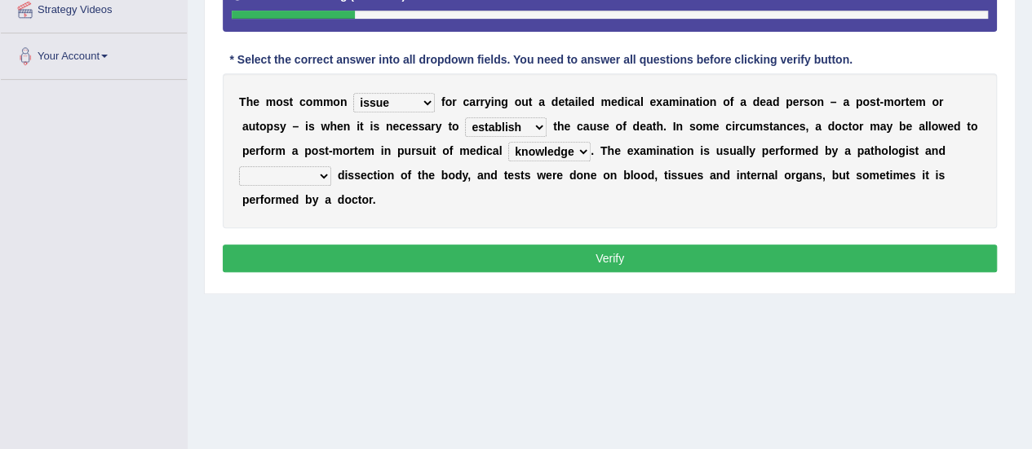
select select "requires"
click at [239, 166] on select "requires entails involves necessitates" at bounding box center [285, 176] width 92 height 20
click at [536, 257] on button "Verify" at bounding box center [610, 259] width 774 height 28
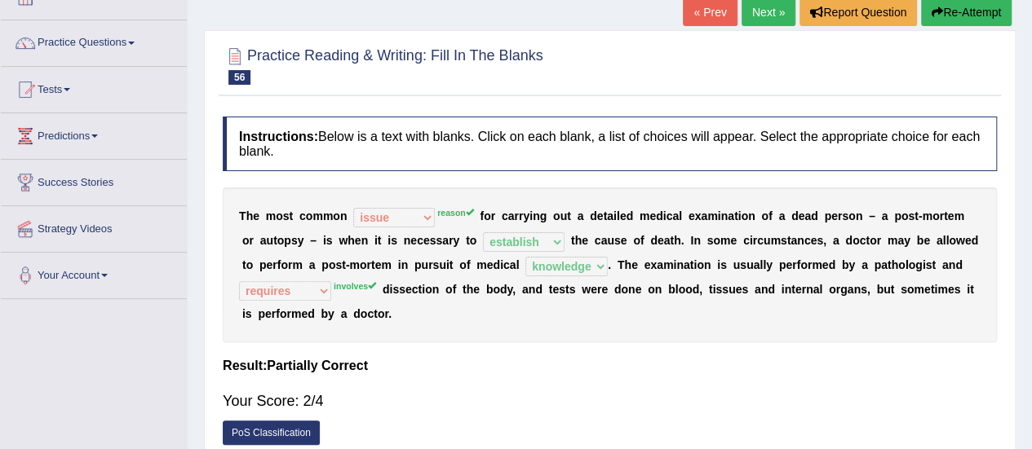
scroll to position [82, 0]
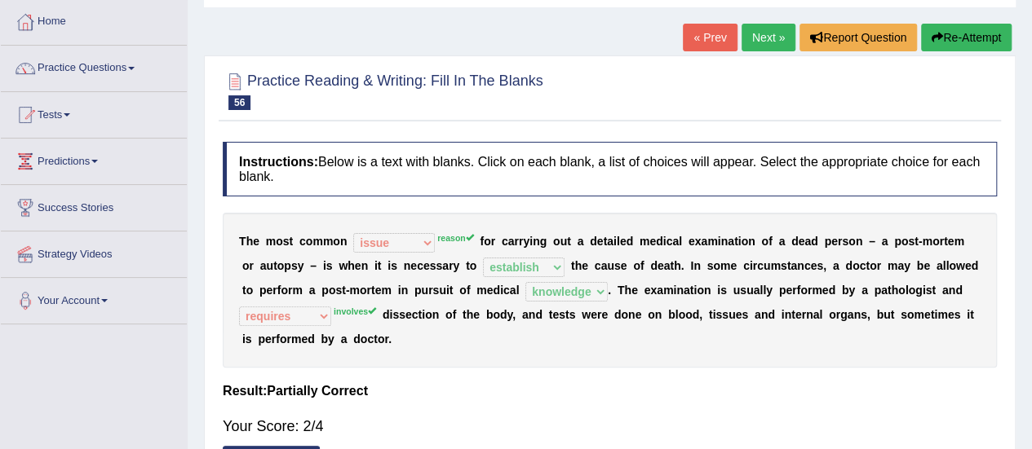
click at [962, 42] on button "Re-Attempt" at bounding box center [966, 38] width 91 height 28
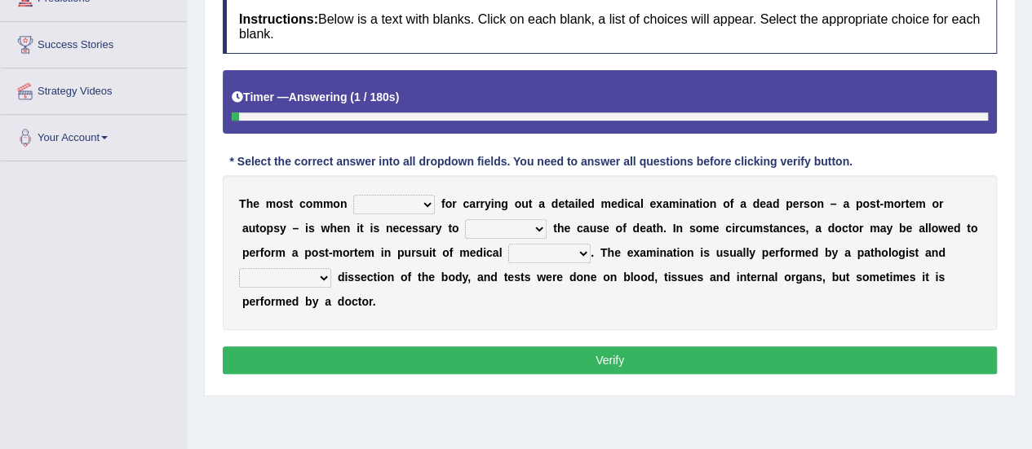
click at [427, 198] on select "reason root point issue" at bounding box center [394, 205] width 82 height 20
select select "reason"
click at [353, 195] on select "reason root point issue" at bounding box center [394, 205] width 82 height 20
click at [537, 219] on select "establish create form inaugurate" at bounding box center [506, 229] width 82 height 20
select select "establish"
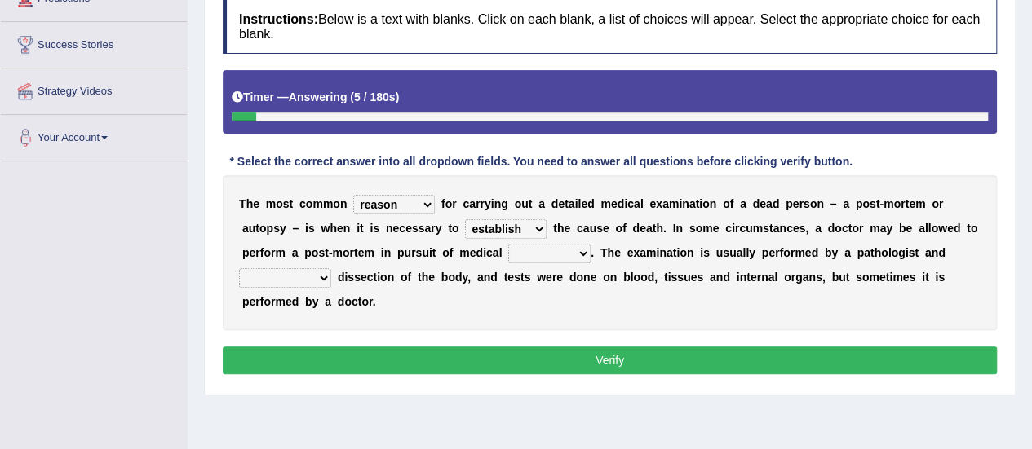
click at [465, 219] on select "establish create form inaugurate" at bounding box center [506, 229] width 82 height 20
click at [577, 252] on select "point theory knowledge system" at bounding box center [549, 254] width 82 height 20
select select "knowledge"
click at [508, 244] on select "point theory knowledge system" at bounding box center [549, 254] width 82 height 20
click at [316, 269] on select "requires entails involves necessitates" at bounding box center [285, 278] width 92 height 20
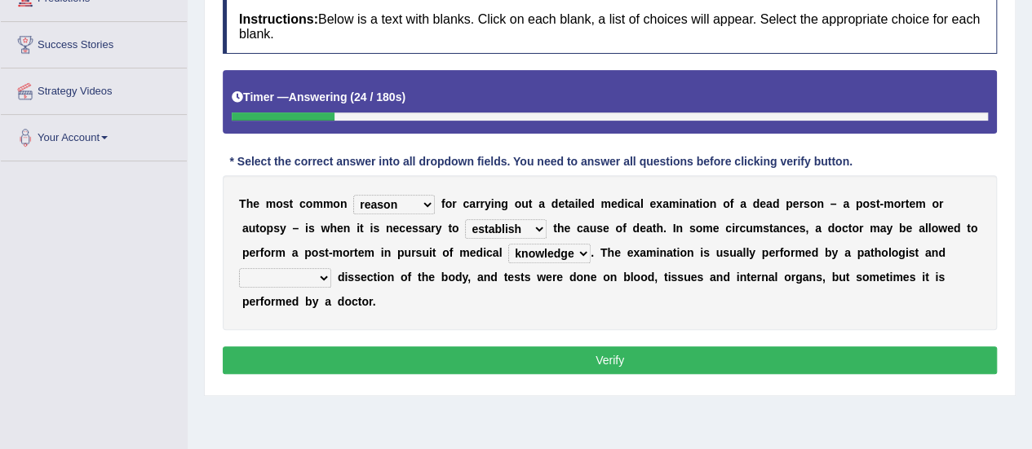
select select "involves"
click at [239, 268] on select "requires entails involves necessitates" at bounding box center [285, 278] width 92 height 20
click at [364, 356] on button "Verify" at bounding box center [610, 361] width 774 height 28
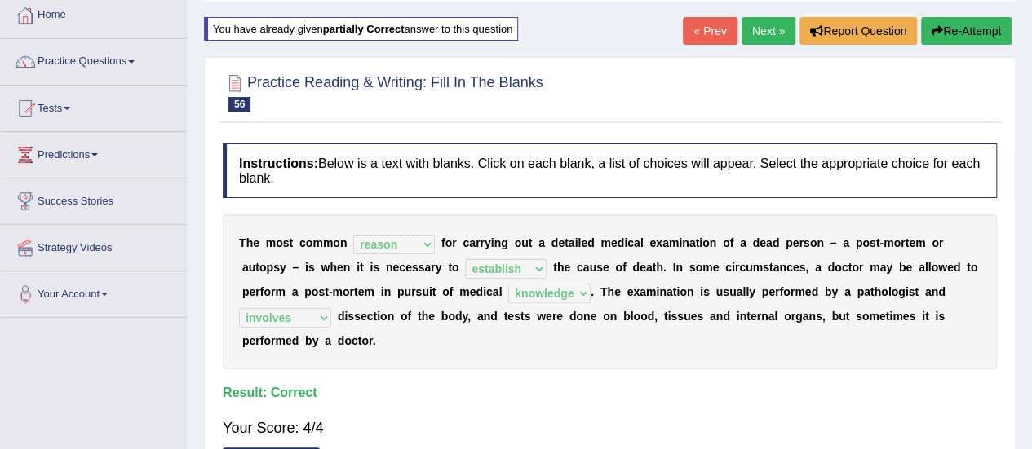
scroll to position [82, 0]
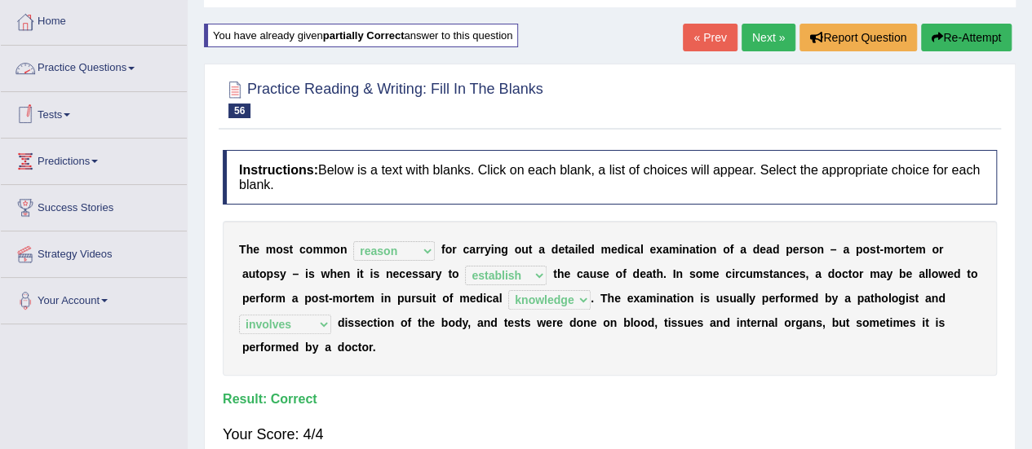
click at [141, 63] on link "Practice Questions" at bounding box center [94, 66] width 186 height 41
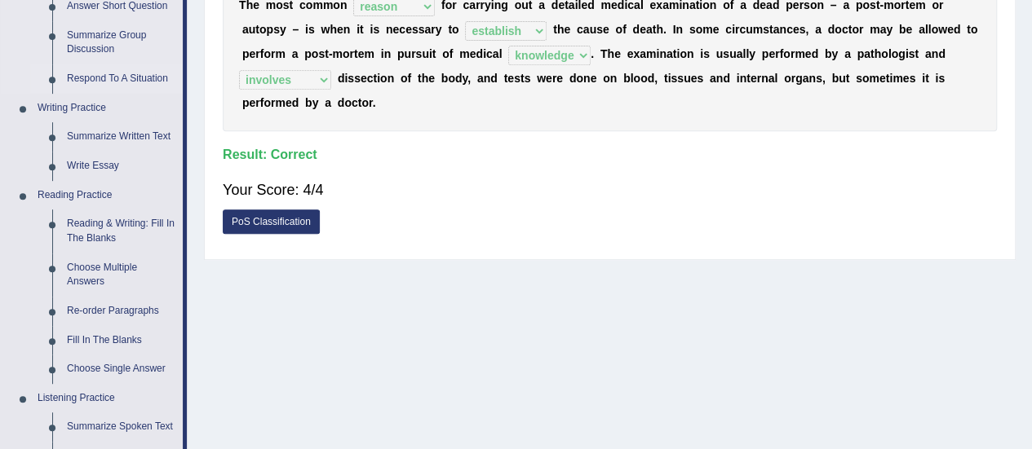
scroll to position [408, 0]
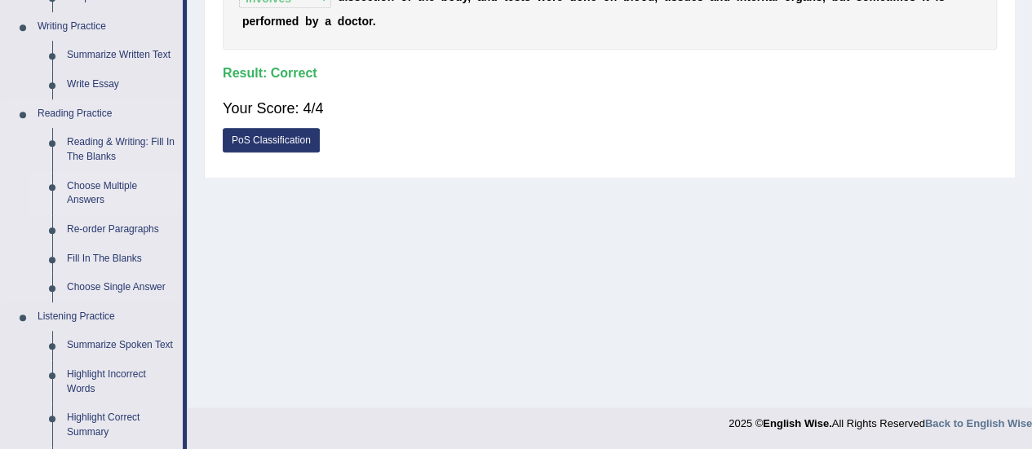
click at [96, 190] on link "Choose Multiple Answers" at bounding box center [121, 193] width 123 height 43
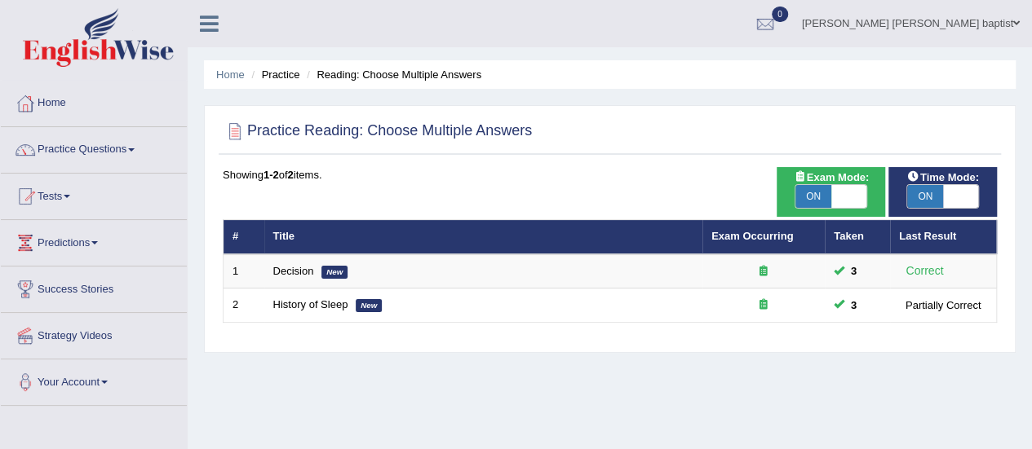
click at [802, 197] on span "ON" at bounding box center [813, 196] width 36 height 23
checkbox input "false"
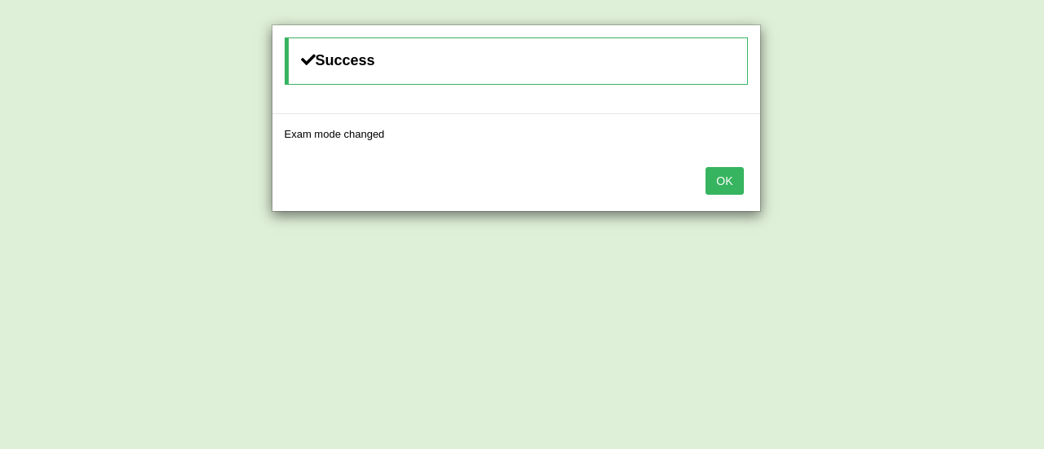
click at [720, 187] on button "OK" at bounding box center [724, 181] width 38 height 28
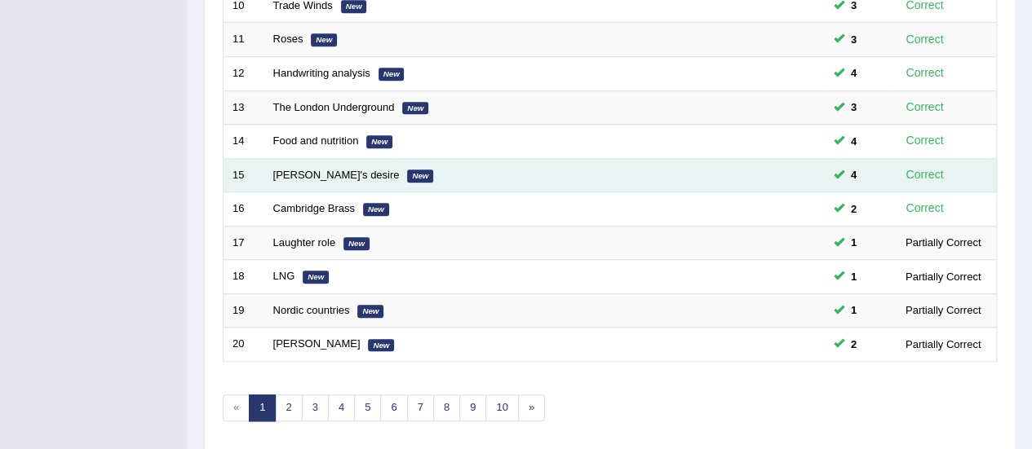
scroll to position [622, 0]
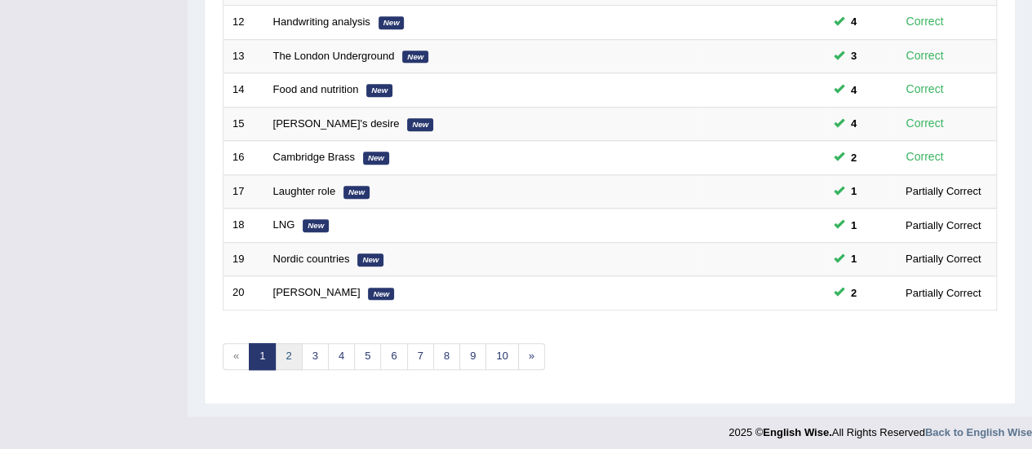
click at [282, 343] on link "2" at bounding box center [288, 356] width 27 height 27
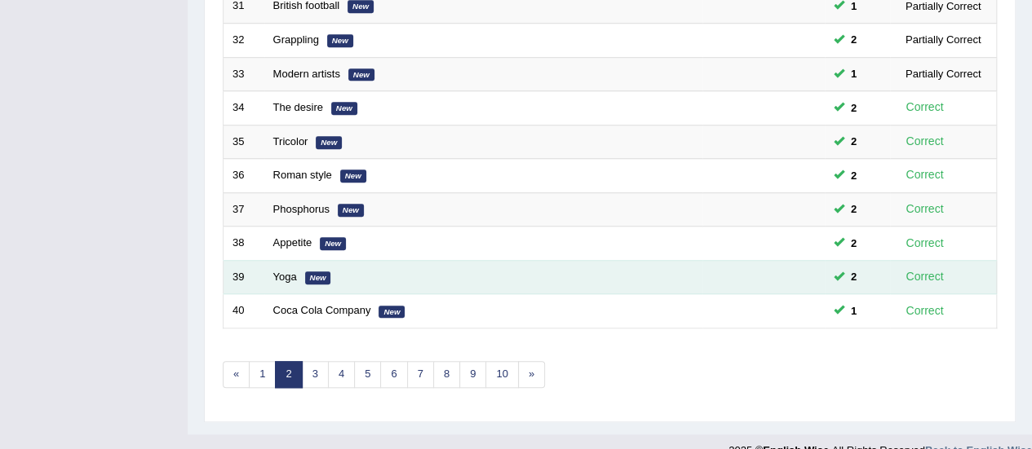
scroll to position [622, 0]
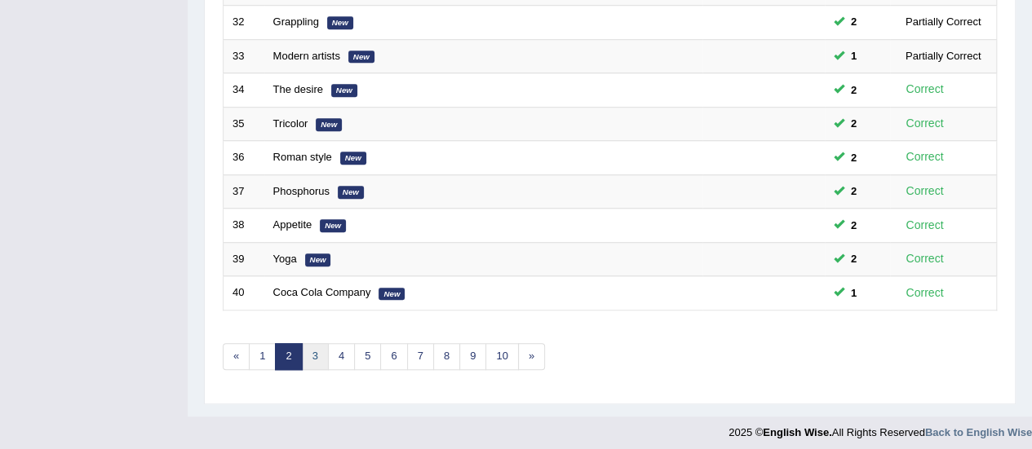
click at [304, 343] on link "3" at bounding box center [315, 356] width 27 height 27
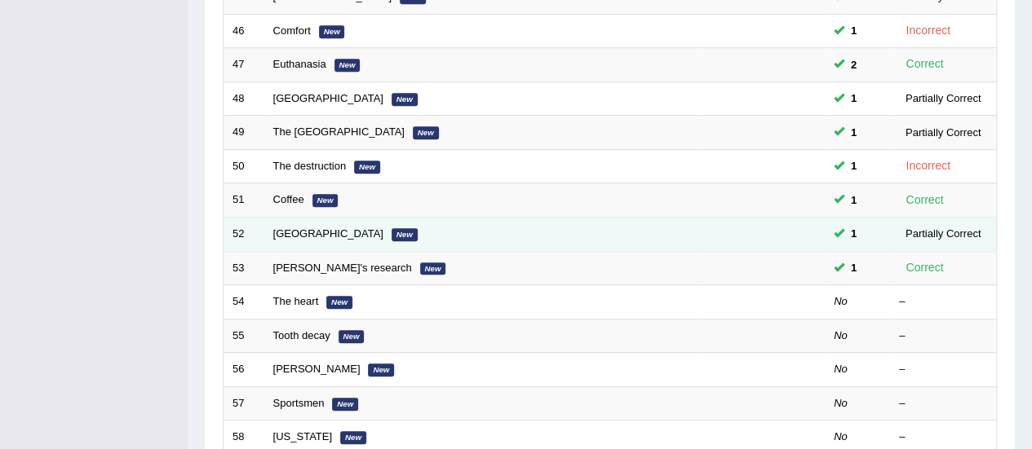
scroll to position [489, 0]
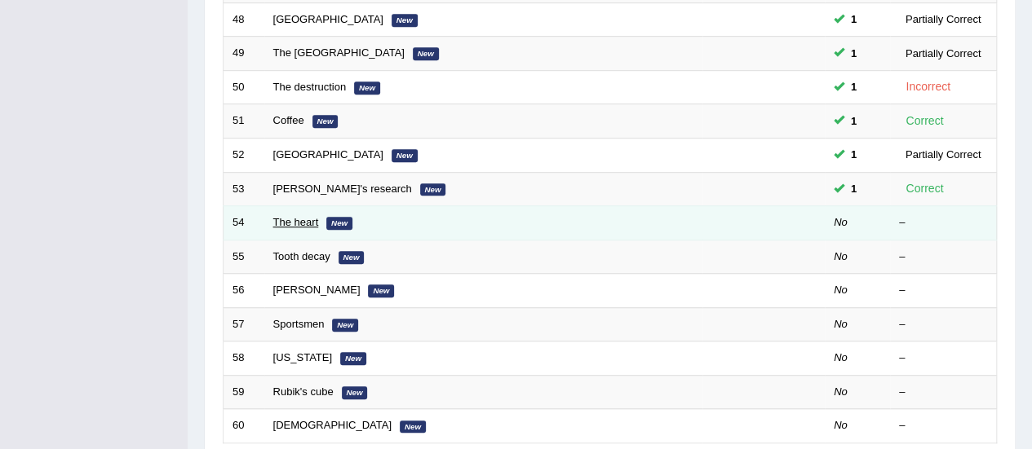
click at [313, 223] on link "The heart" at bounding box center [296, 222] width 46 height 12
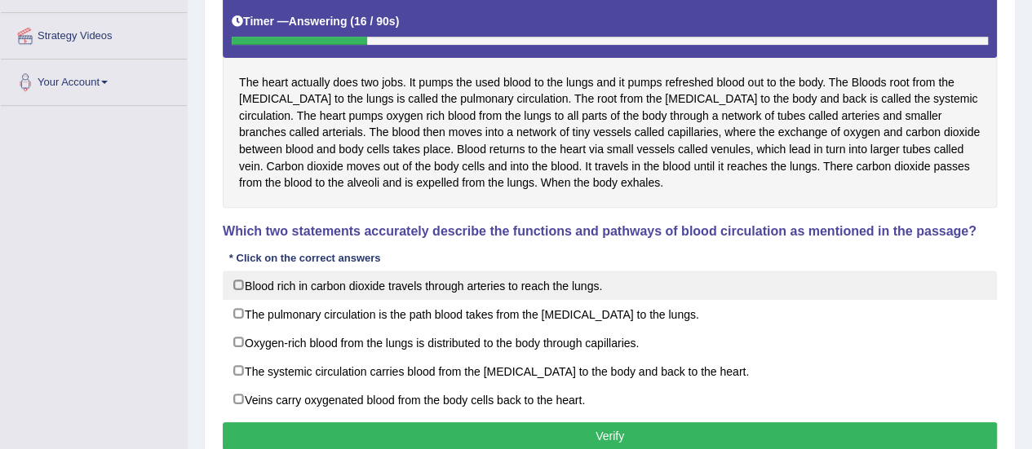
scroll to position [326, 0]
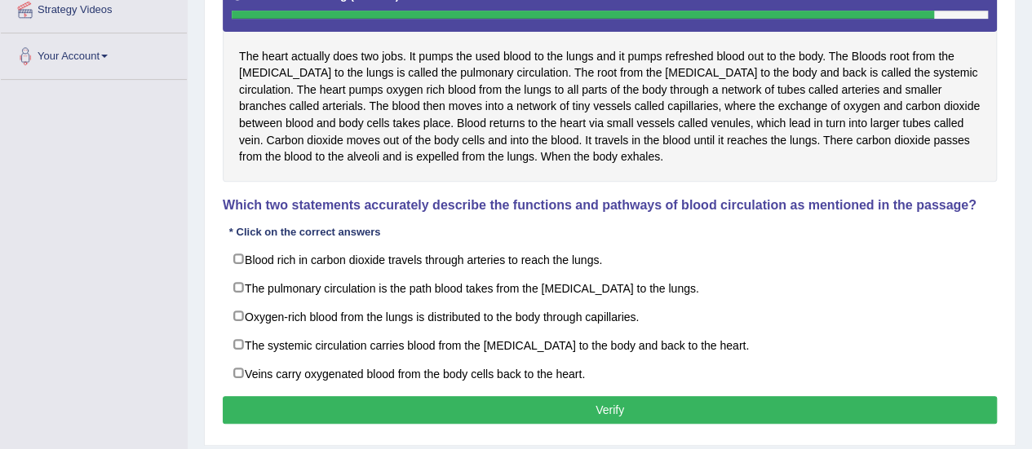
click at [569, 398] on button "Verify" at bounding box center [610, 410] width 774 height 28
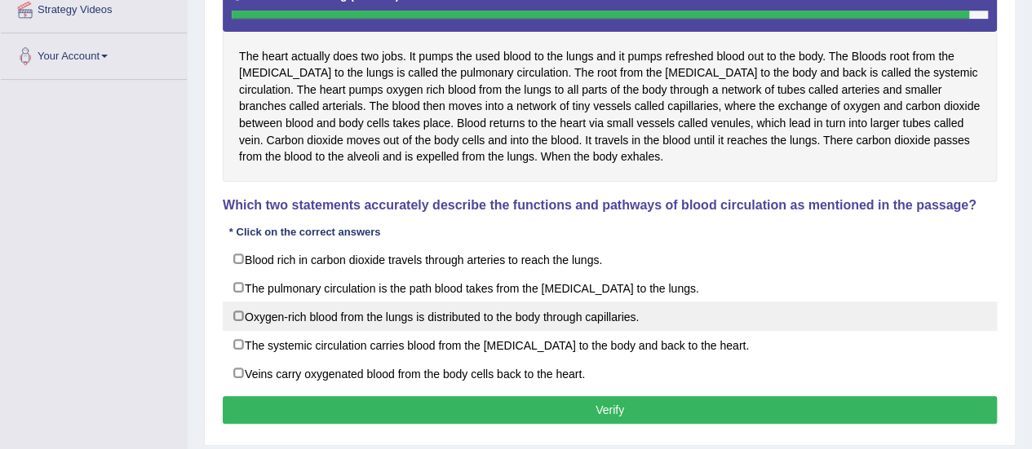
click at [240, 314] on label "Oxygen-rich blood from the lungs is distributed to the body through capillaries." at bounding box center [610, 316] width 774 height 29
checkbox input "true"
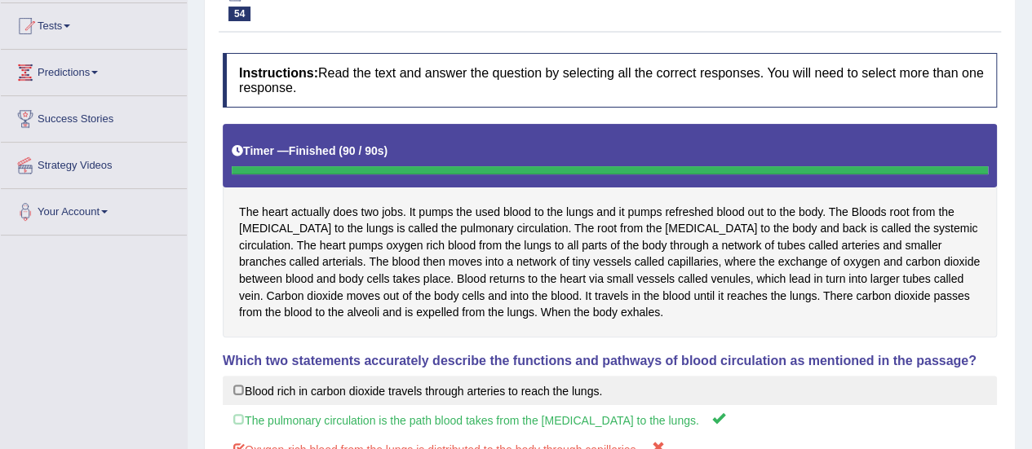
scroll to position [82, 0]
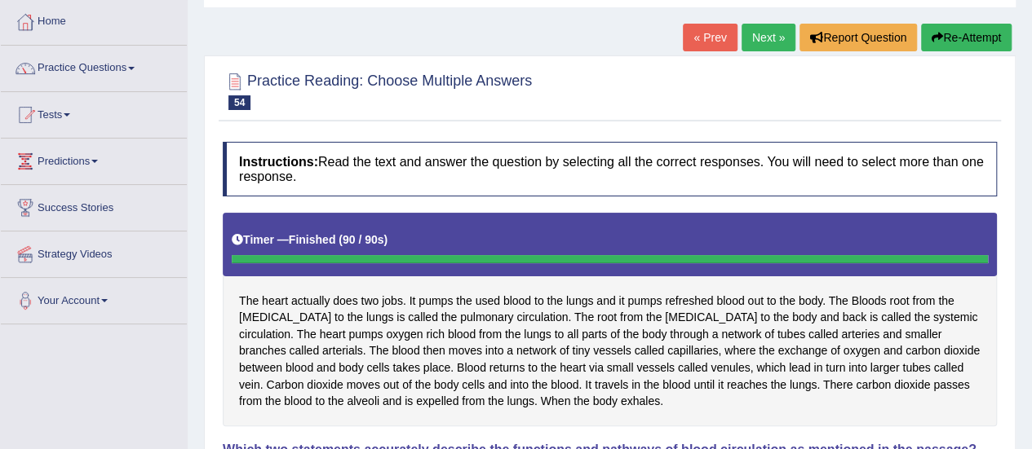
click at [975, 35] on button "Re-Attempt" at bounding box center [966, 38] width 91 height 28
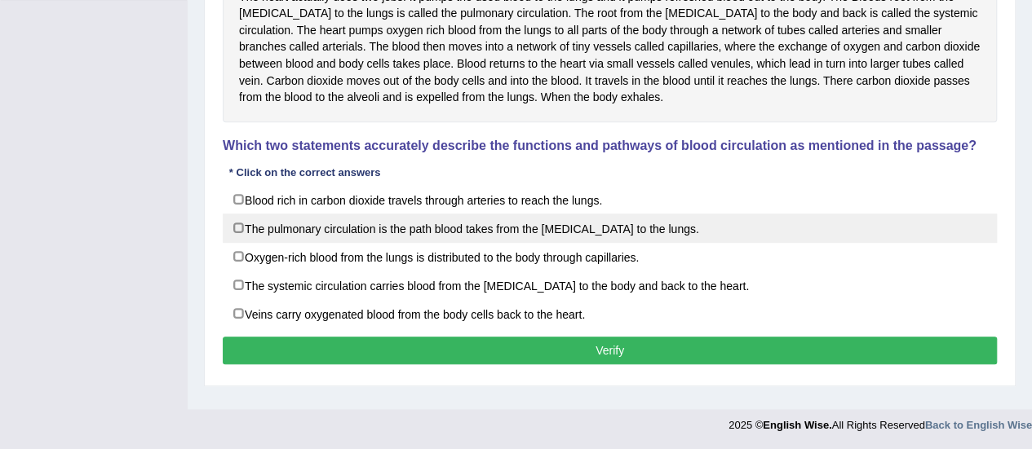
click at [243, 218] on label "The pulmonary circulation is the path blood takes from the right ventricle to t…" at bounding box center [610, 228] width 774 height 29
checkbox input "true"
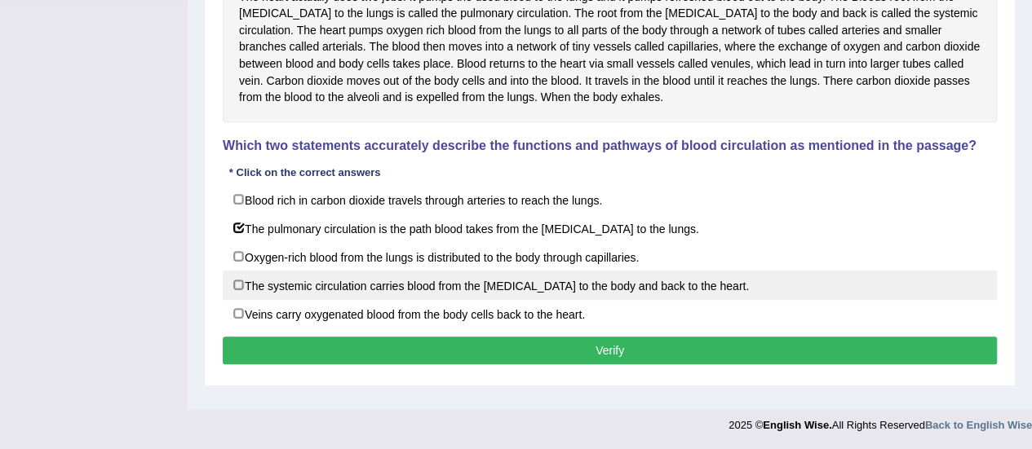
click at [230, 285] on label "The systemic circulation carries blood from the left ventricle to the body and …" at bounding box center [610, 285] width 774 height 29
checkbox input "true"
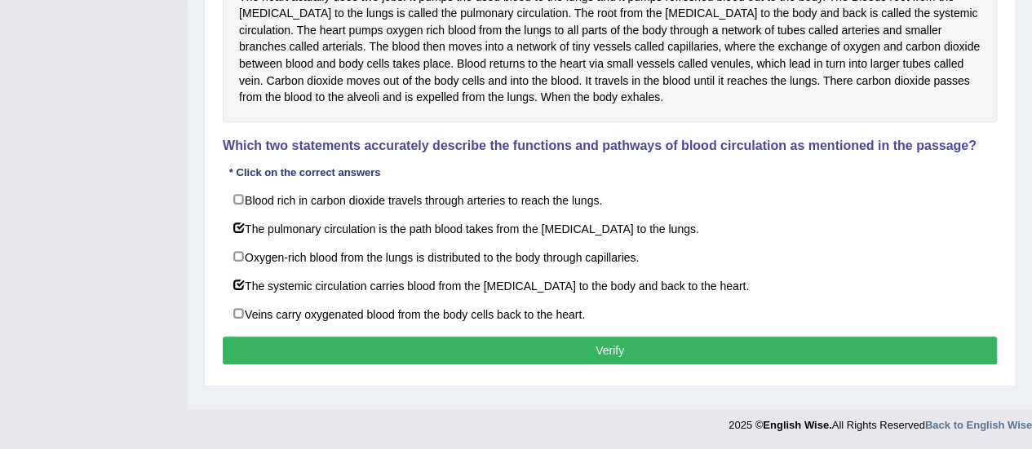
click at [559, 348] on button "Verify" at bounding box center [610, 351] width 774 height 28
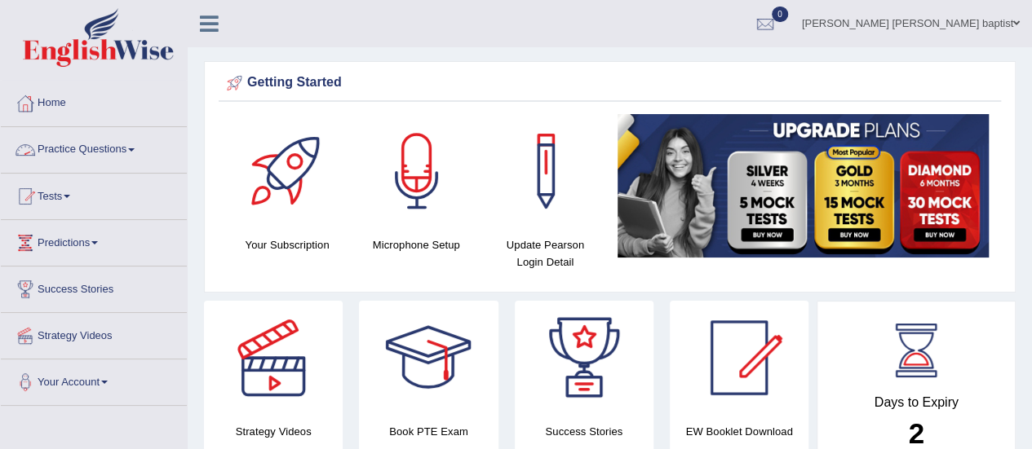
click at [135, 149] on span at bounding box center [131, 149] width 7 height 3
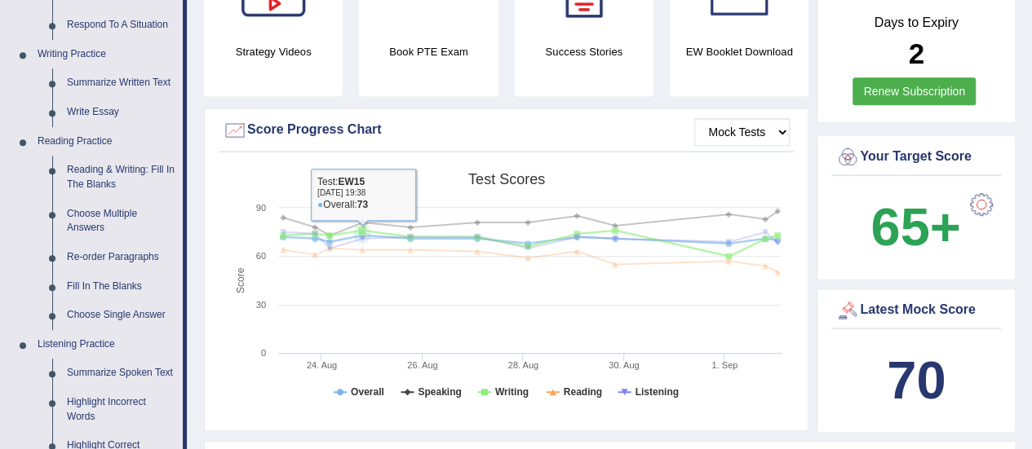
scroll to position [408, 0]
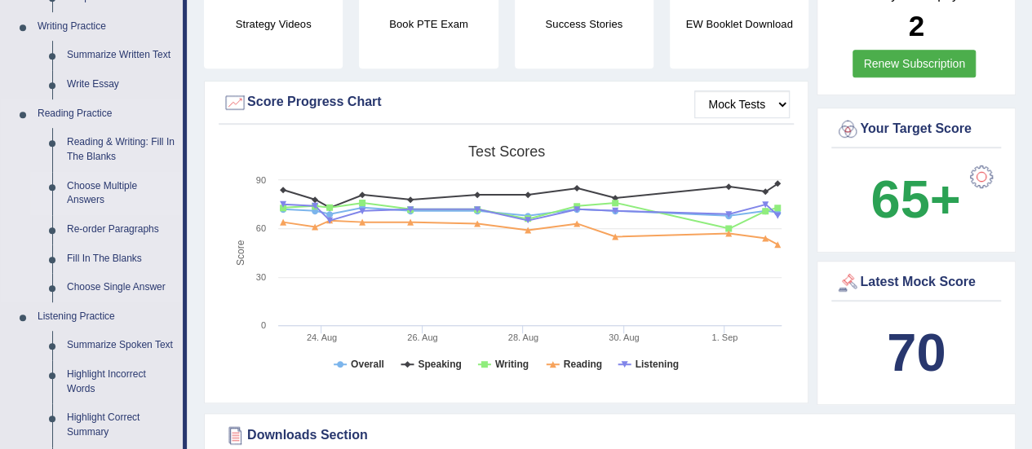
click at [108, 193] on link "Choose Multiple Answers" at bounding box center [121, 193] width 123 height 43
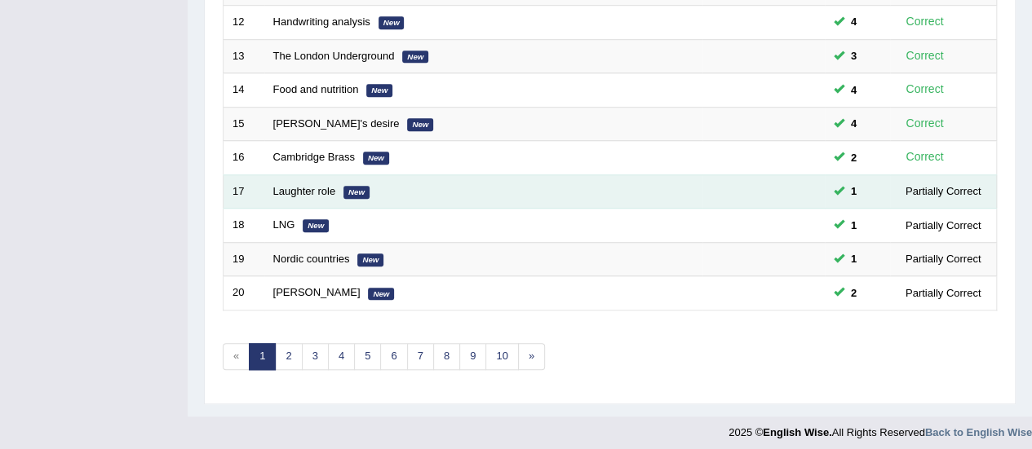
scroll to position [622, 0]
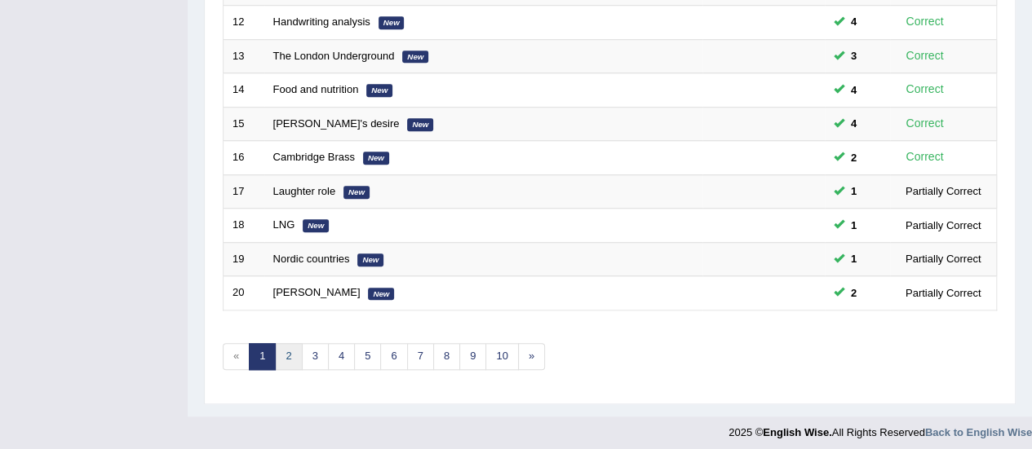
click at [292, 348] on link "2" at bounding box center [288, 356] width 27 height 27
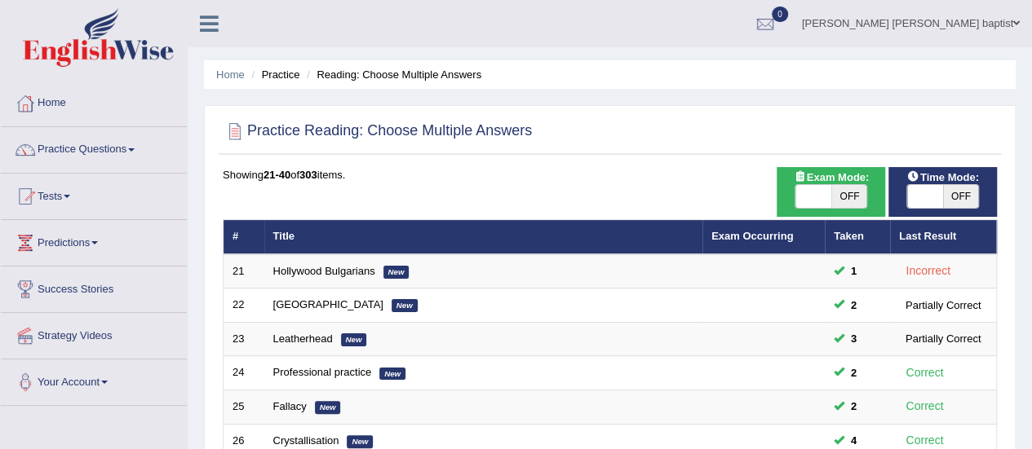
click at [969, 195] on span "OFF" at bounding box center [961, 196] width 36 height 23
checkbox input "true"
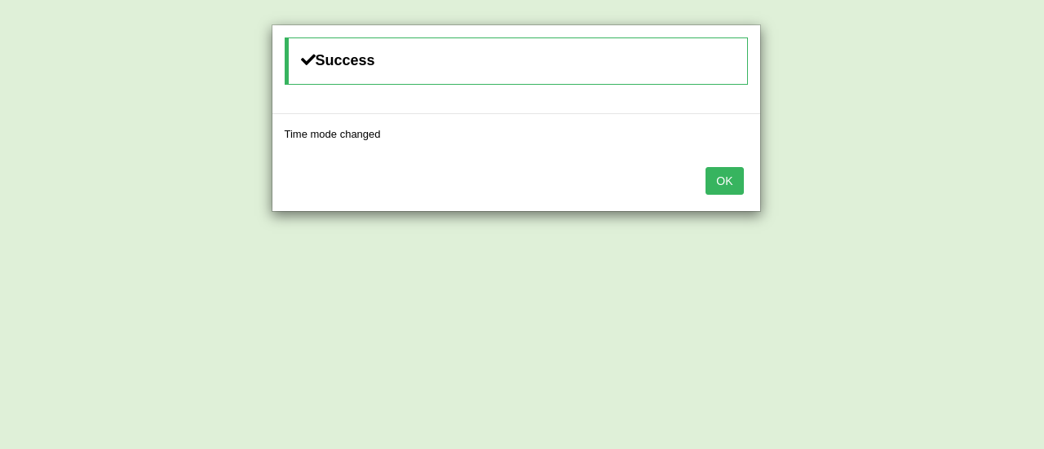
click at [723, 179] on button "OK" at bounding box center [724, 181] width 38 height 28
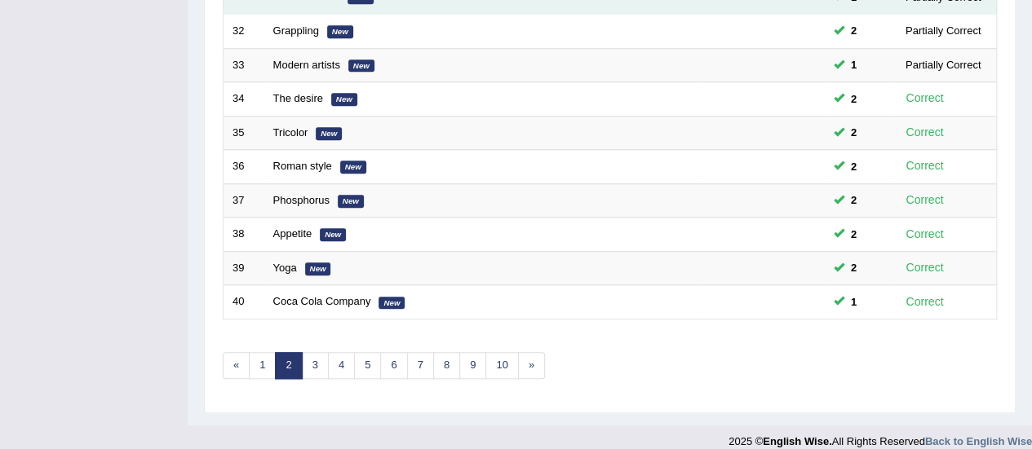
scroll to position [622, 0]
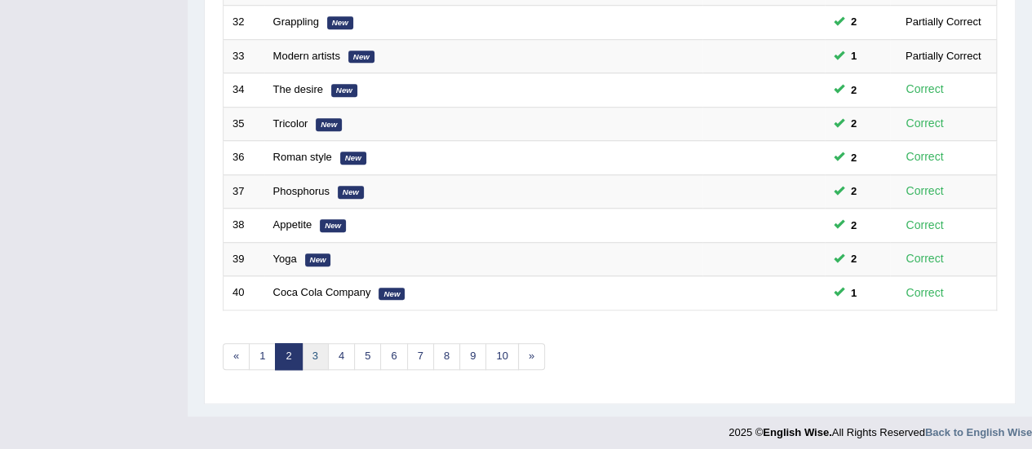
click at [320, 352] on link "3" at bounding box center [315, 356] width 27 height 27
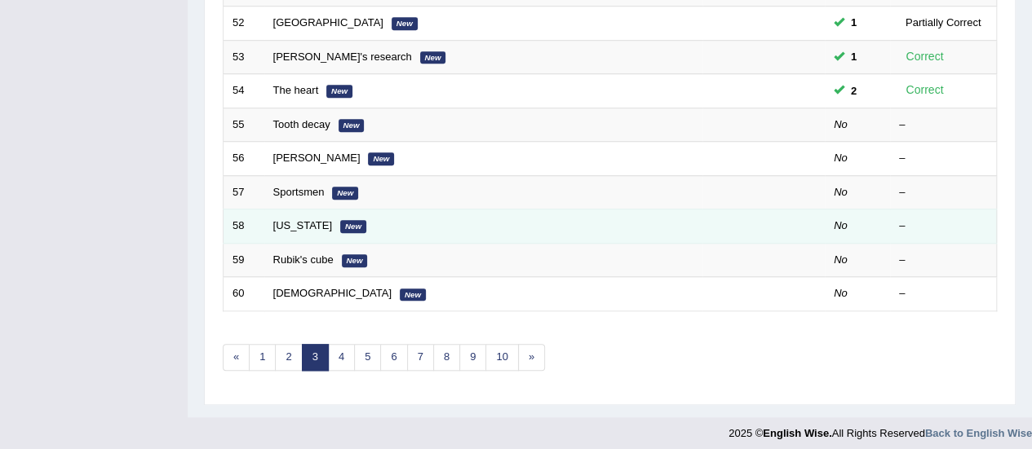
scroll to position [622, 0]
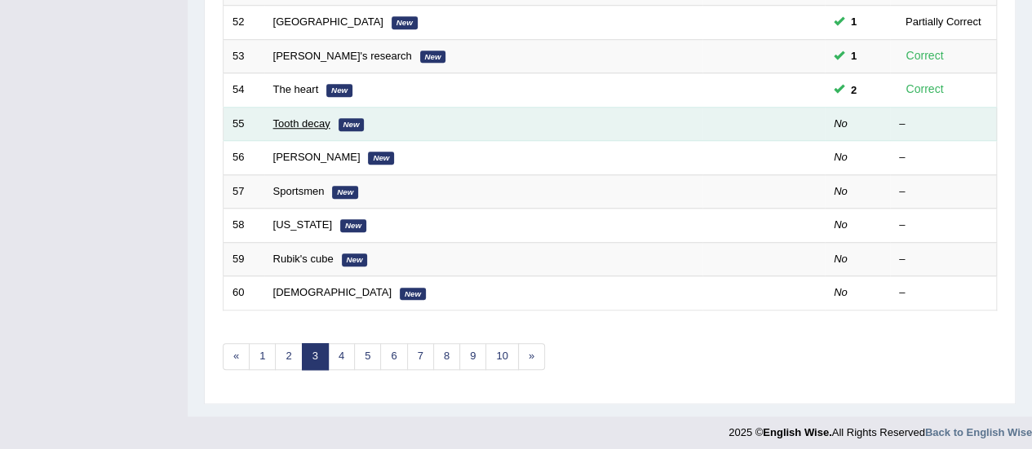
click at [306, 124] on link "Tooth decay" at bounding box center [301, 123] width 57 height 12
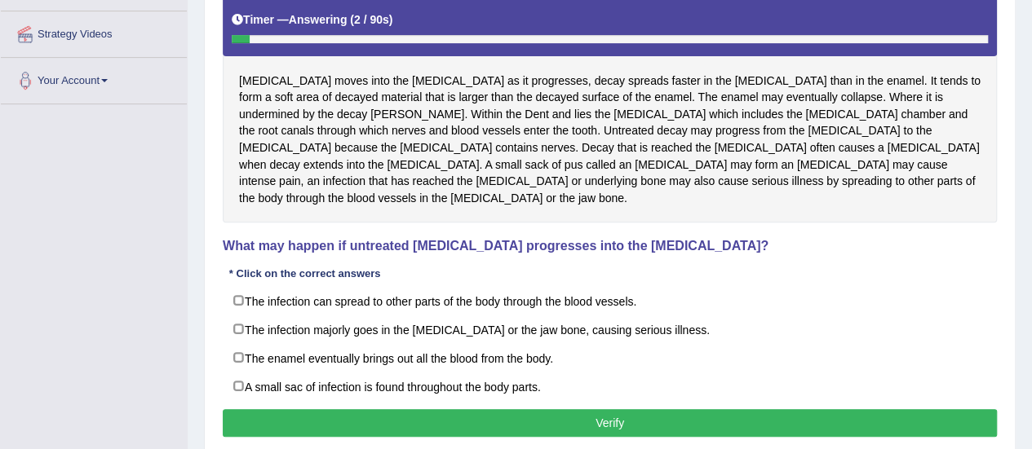
scroll to position [326, 0]
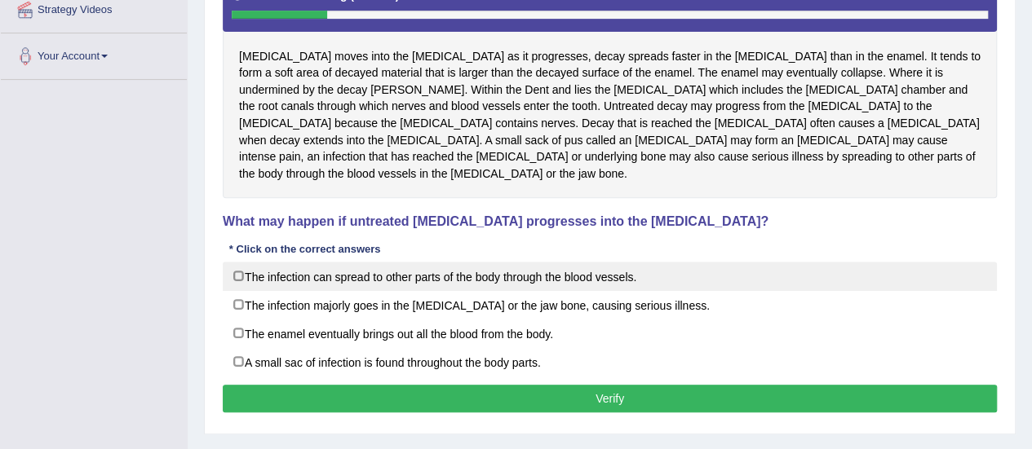
click at [227, 262] on label "The infection can spread to other parts of the body through the blood vessels." at bounding box center [610, 276] width 774 height 29
checkbox input "true"
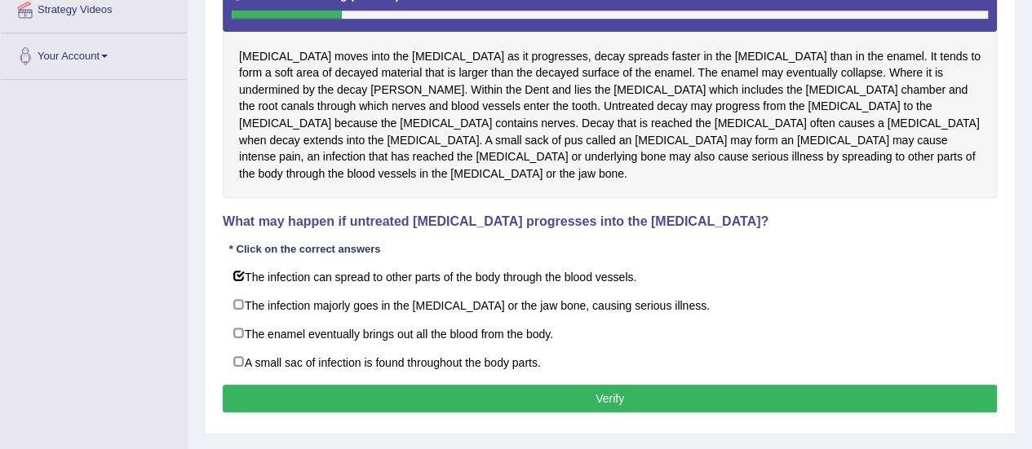
click at [369, 390] on button "Verify" at bounding box center [610, 399] width 774 height 28
